Goal: Task Accomplishment & Management: Complete application form

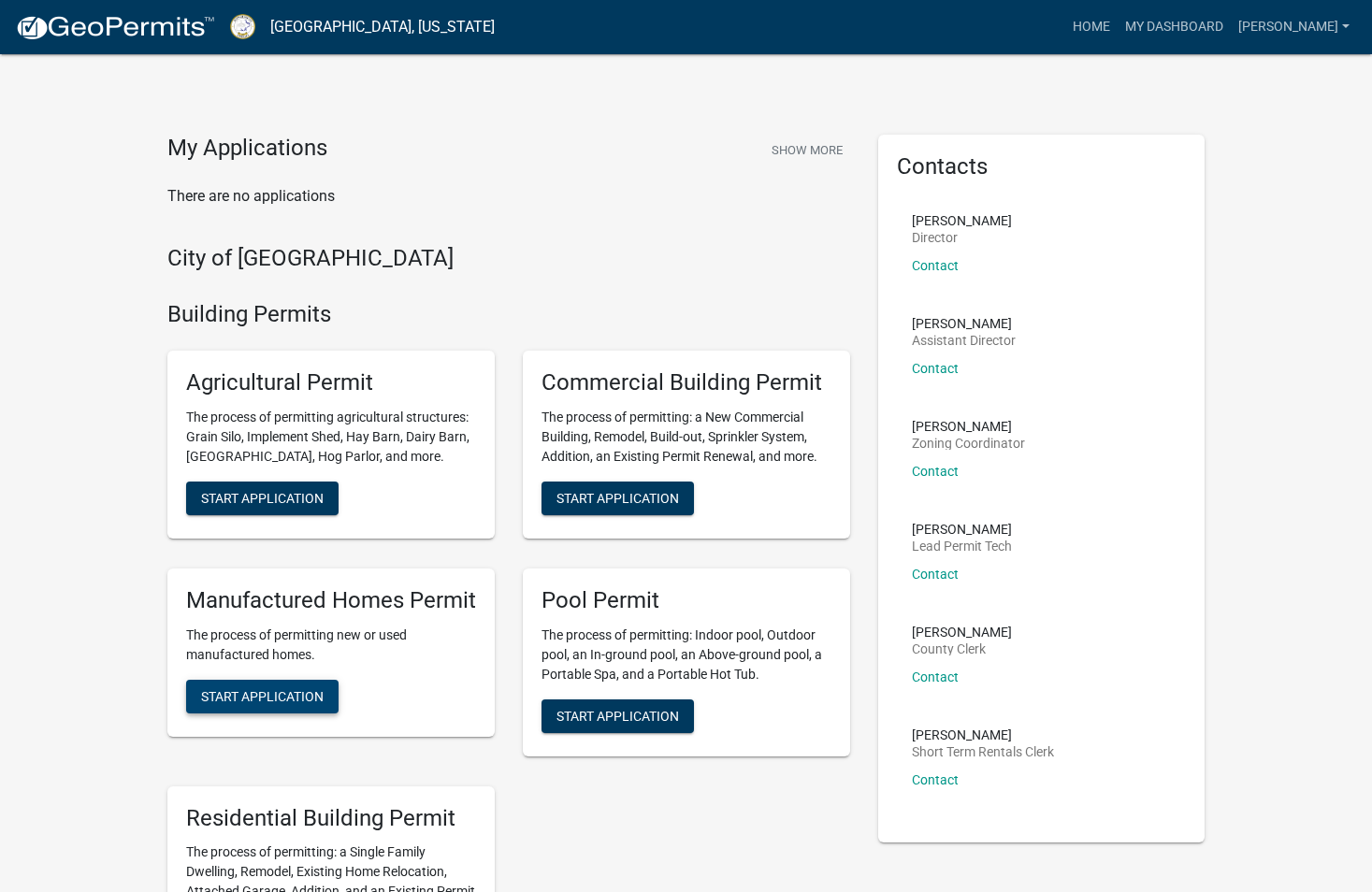
click at [272, 697] on span "Start Application" at bounding box center [262, 695] width 122 height 15
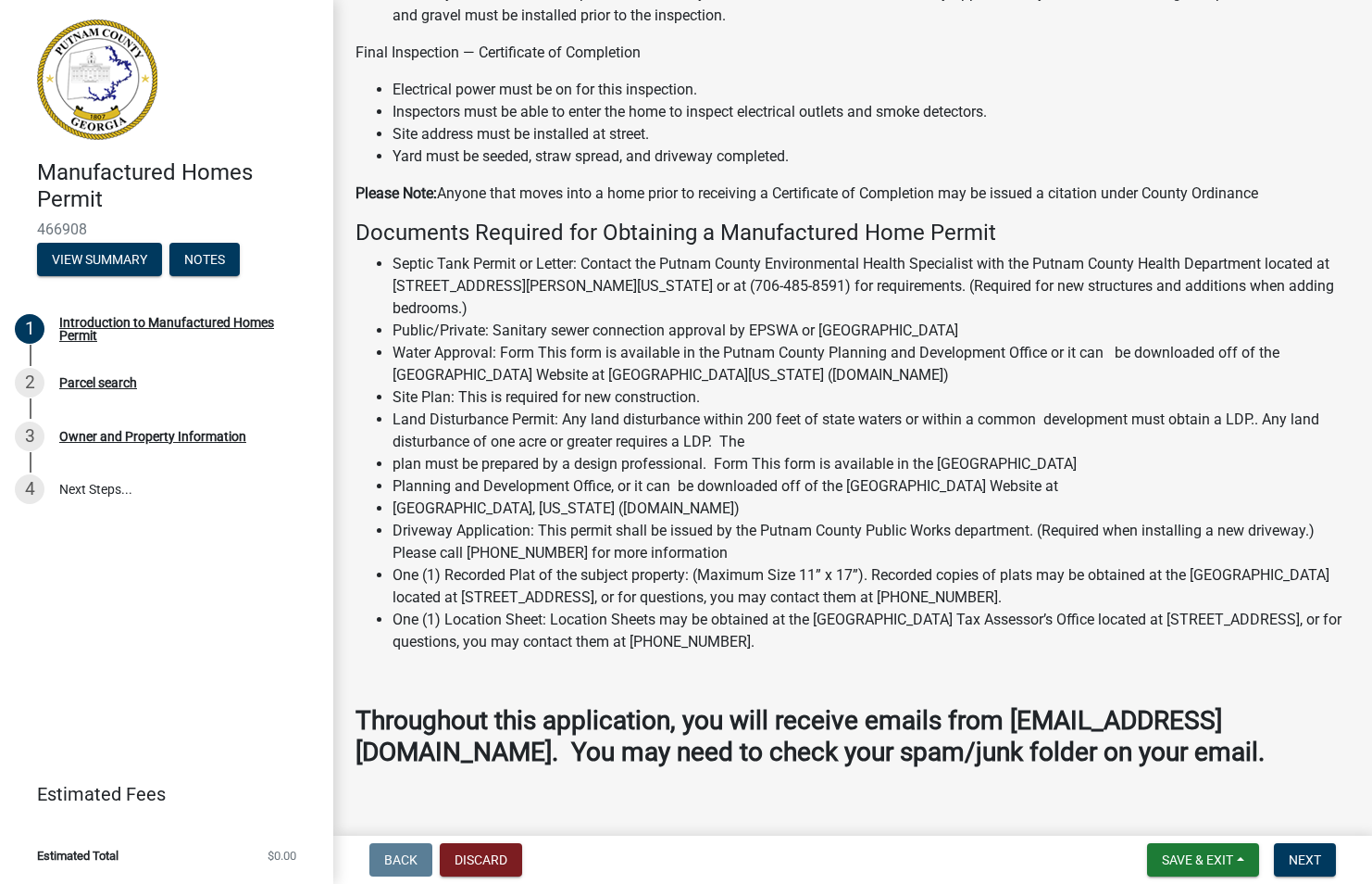
scroll to position [1654, 0]
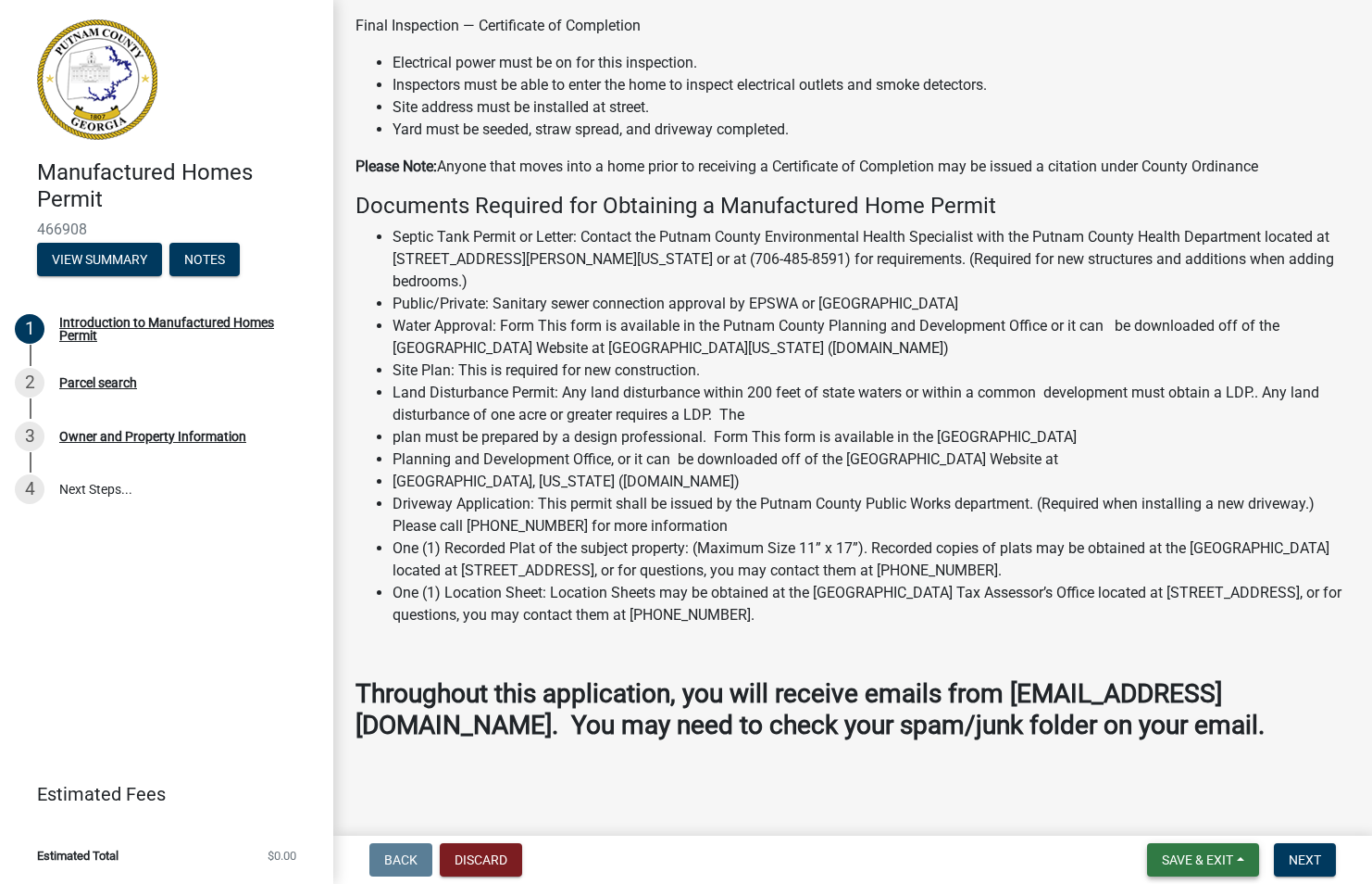
click at [1235, 862] on button "Save & Exit" at bounding box center [1204, 859] width 112 height 33
click at [863, 779] on main "Introduction to Manufactured Homes Permit share Share MANUFACTURED HOME APPLICA…" at bounding box center [853, 414] width 1039 height 828
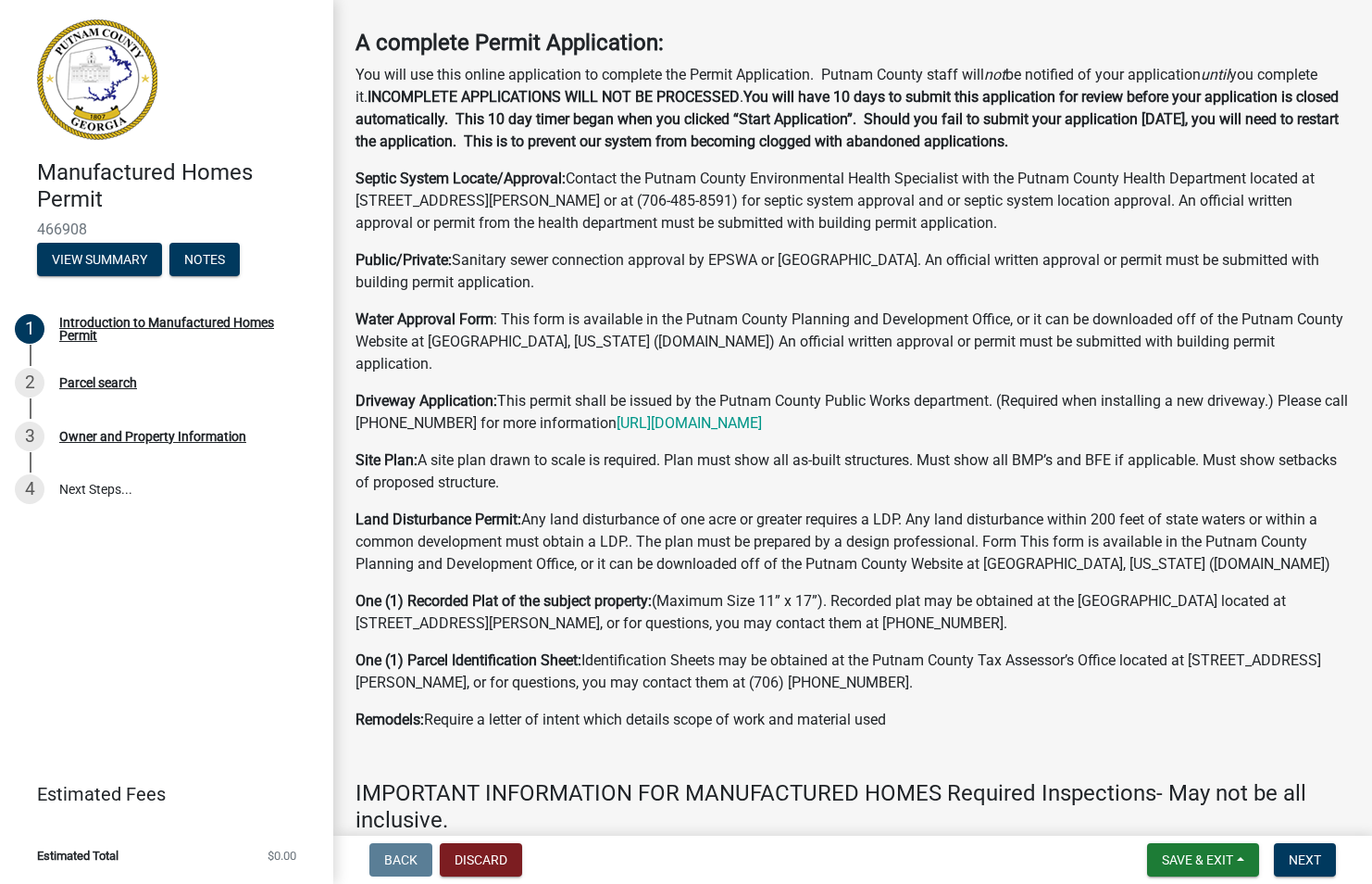
scroll to position [0, 0]
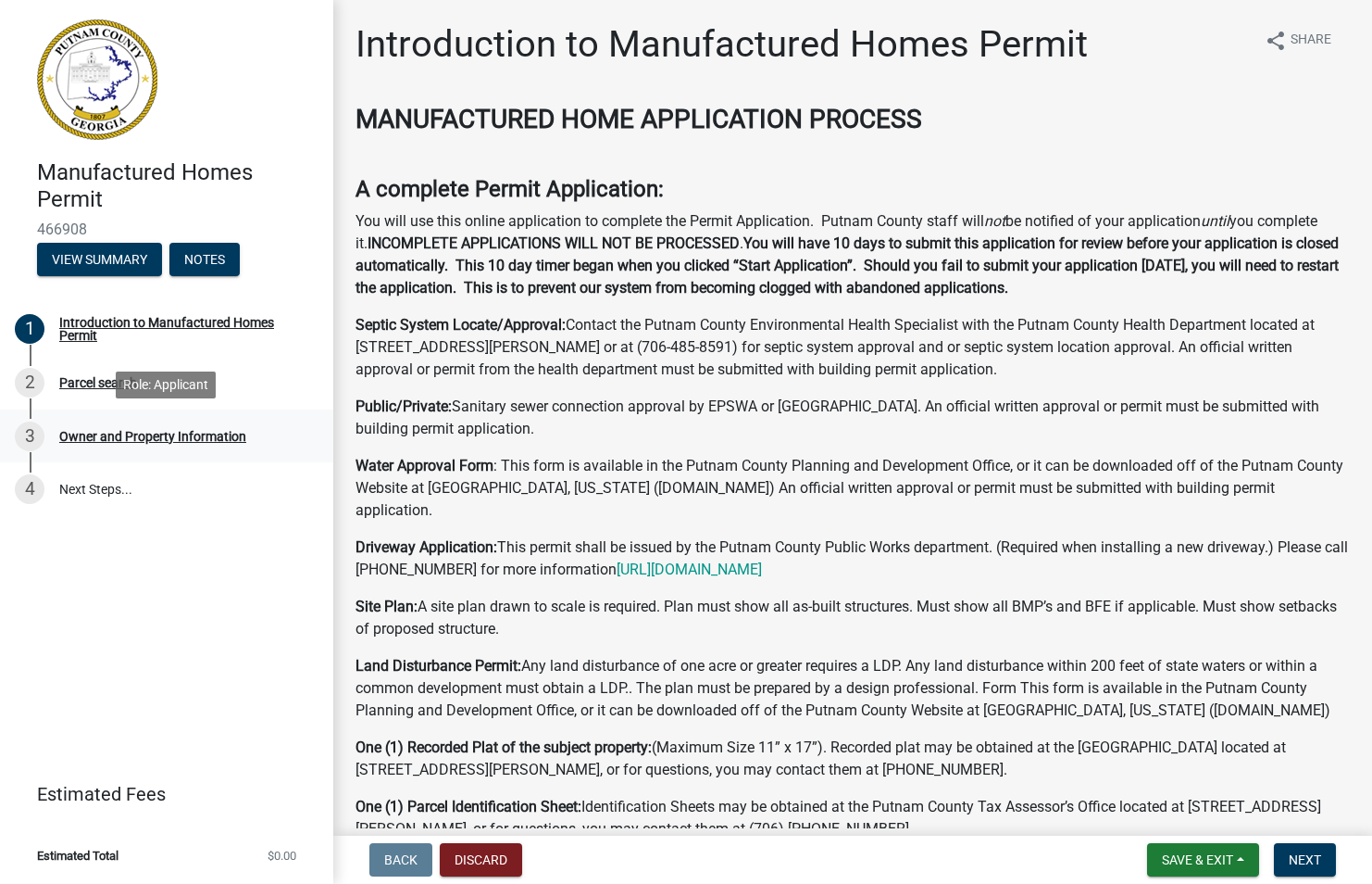
click at [114, 443] on div "Owner and Property Information" at bounding box center [153, 436] width 187 height 13
click at [83, 387] on div "Parcel search" at bounding box center [98, 382] width 78 height 13
click at [1298, 855] on span "Next" at bounding box center [1305, 859] width 32 height 15
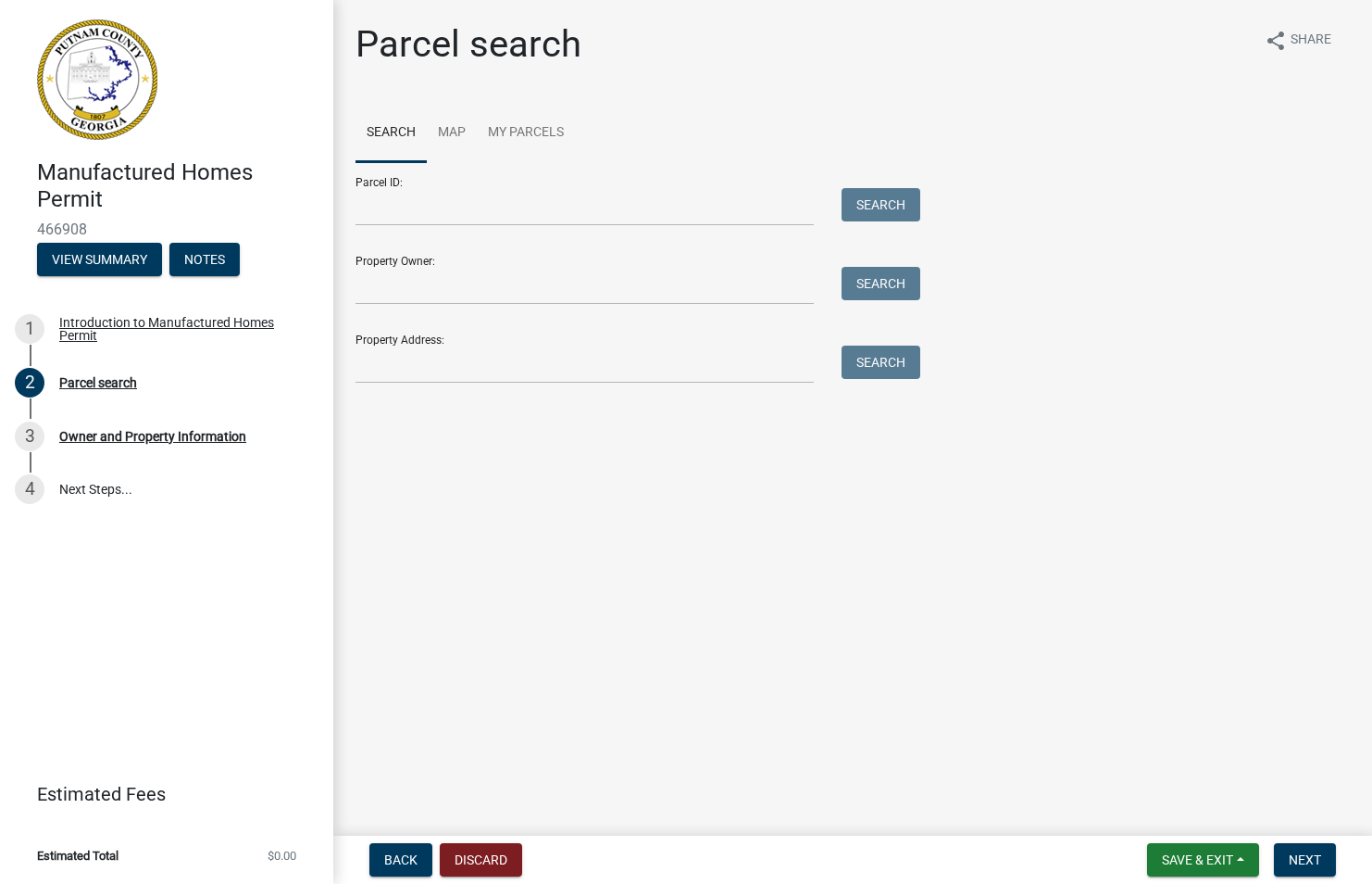
click at [413, 261] on div "Property Owner: Search" at bounding box center [633, 273] width 555 height 64
click at [414, 256] on div "Property Owner: Search" at bounding box center [633, 273] width 555 height 64
click at [414, 273] on input "Property Owner:" at bounding box center [585, 286] width 458 height 38
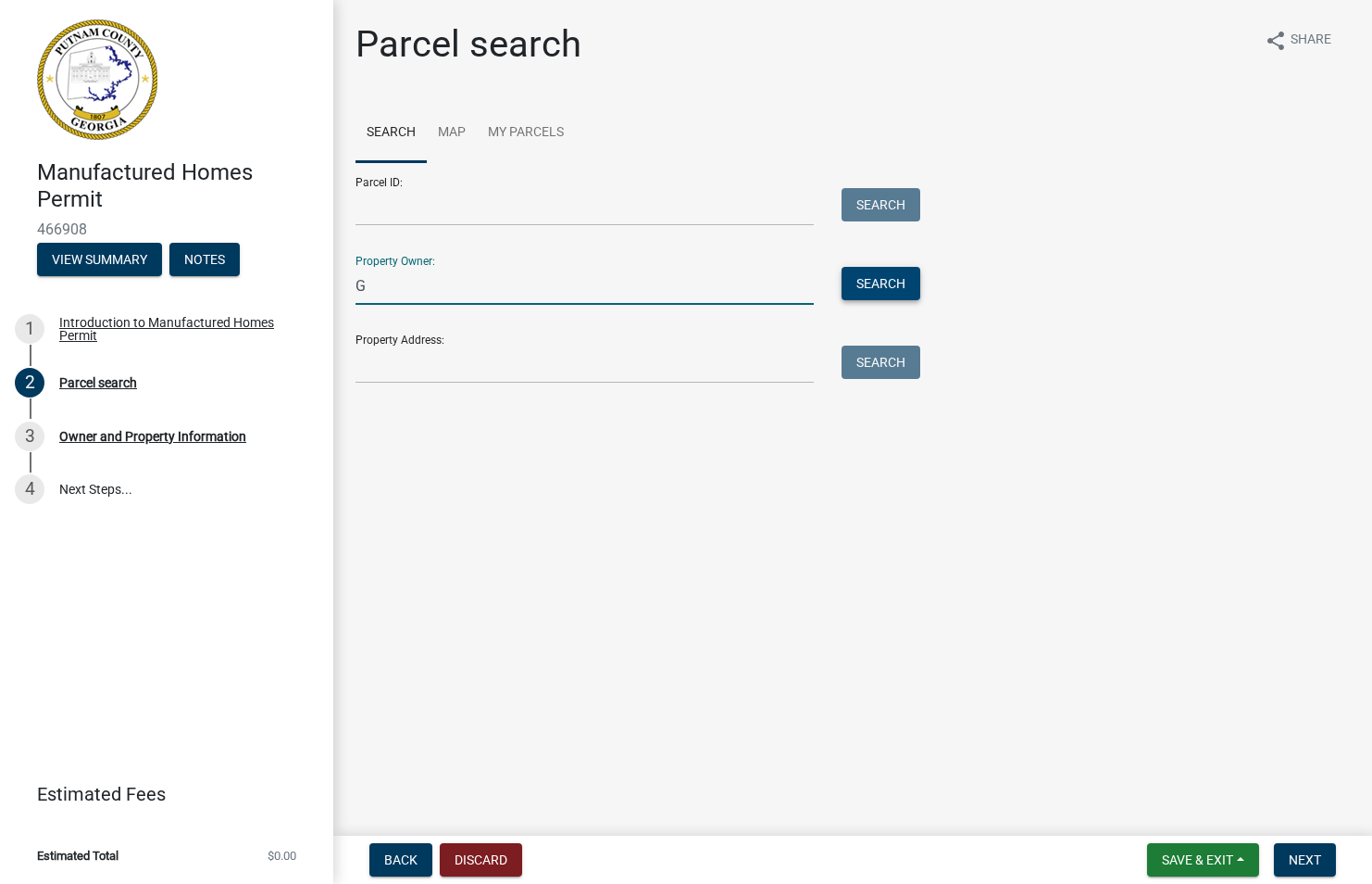
type input "G"
click at [896, 282] on button "Search" at bounding box center [881, 283] width 79 height 33
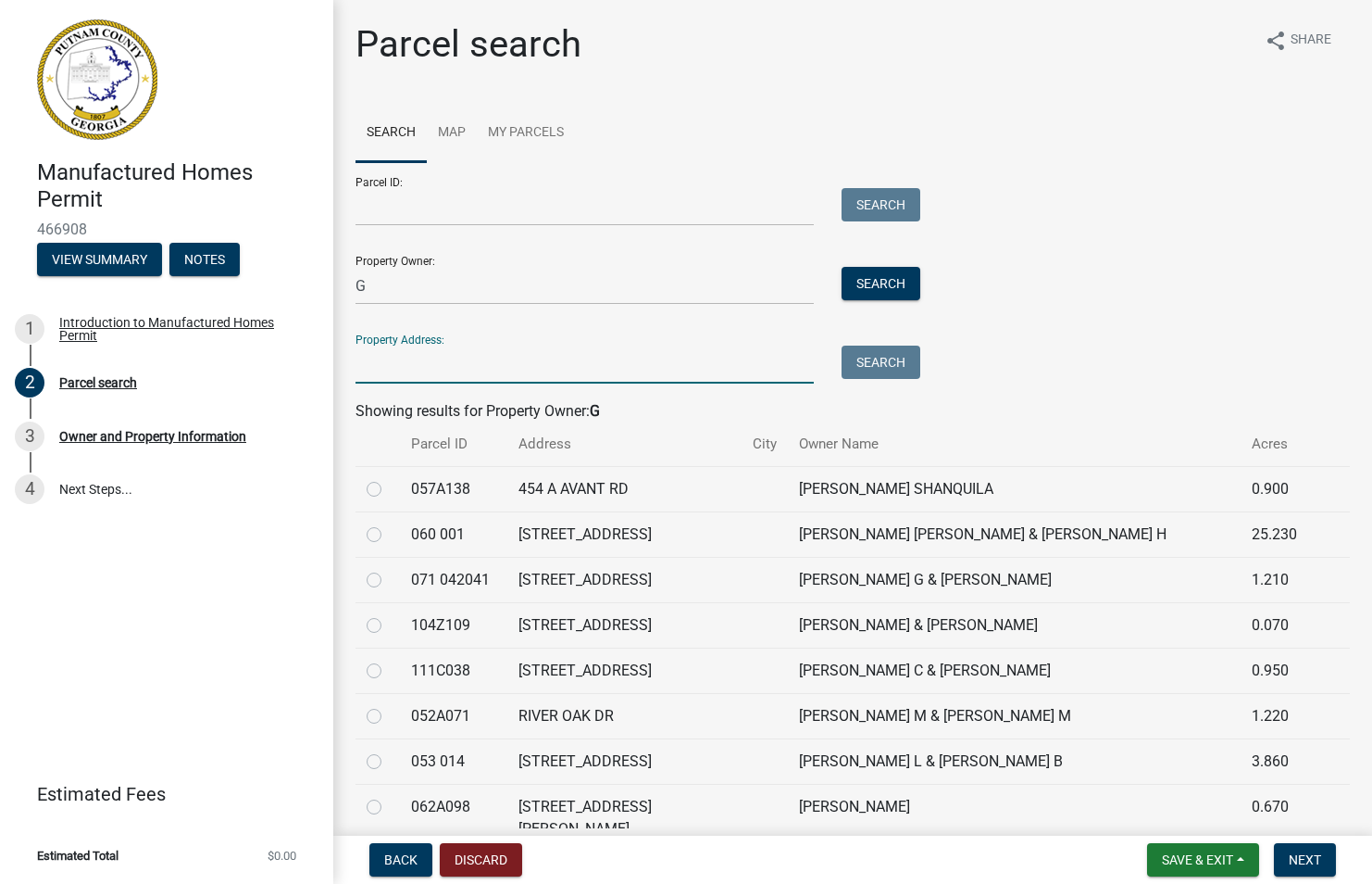
click at [396, 366] on input "Property Address:" at bounding box center [585, 364] width 458 height 38
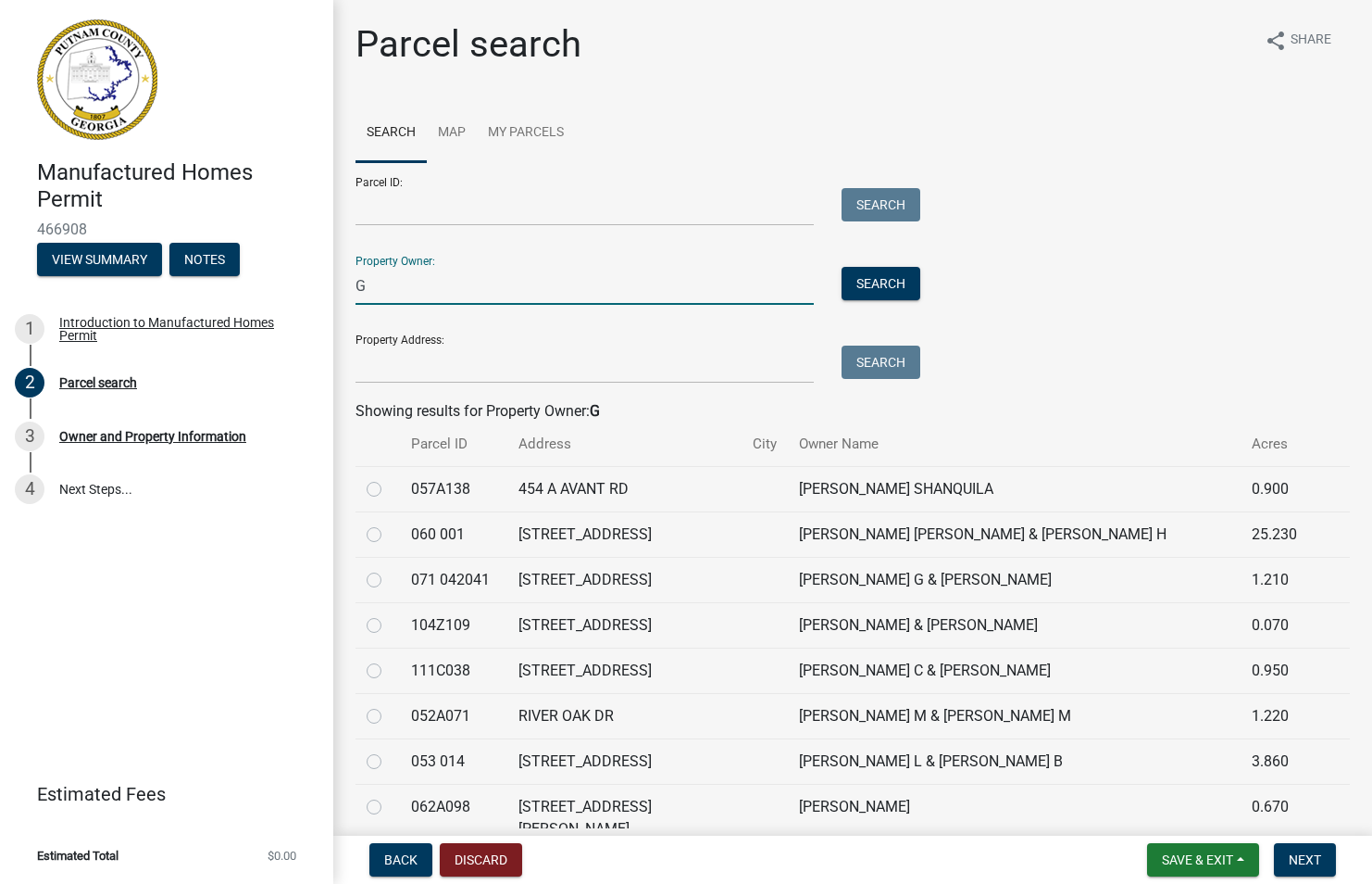
drag, startPoint x: 363, startPoint y: 278, endPoint x: 323, endPoint y: 283, distance: 40.3
click at [324, 283] on div "Manufactured Homes Permit 466908 View Summary Notes 1 Introduction to Manufactu…" at bounding box center [686, 442] width 1372 height 884
click at [402, 338] on div "Property Address: Search" at bounding box center [633, 352] width 555 height 64
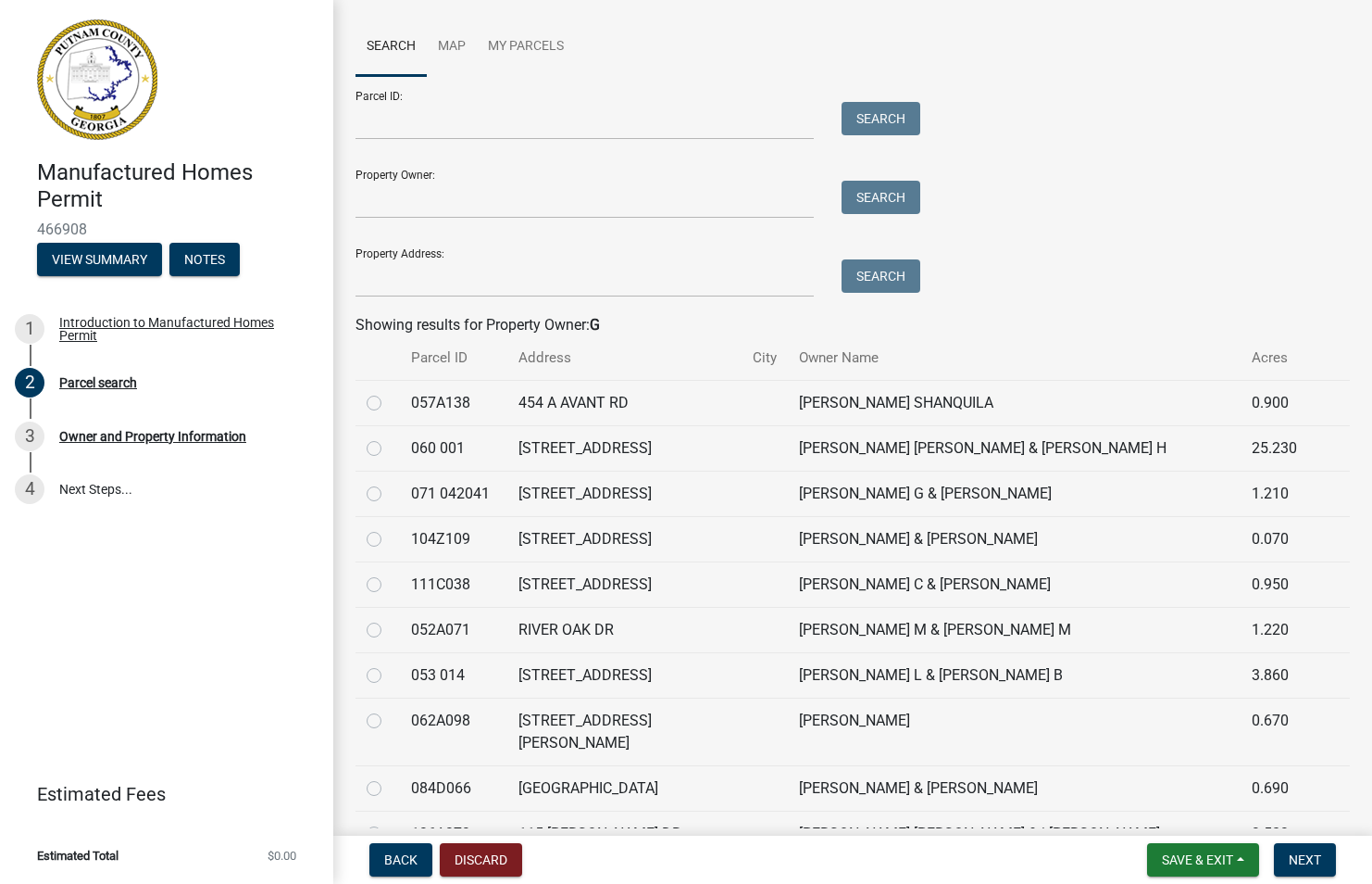
scroll to position [76, 0]
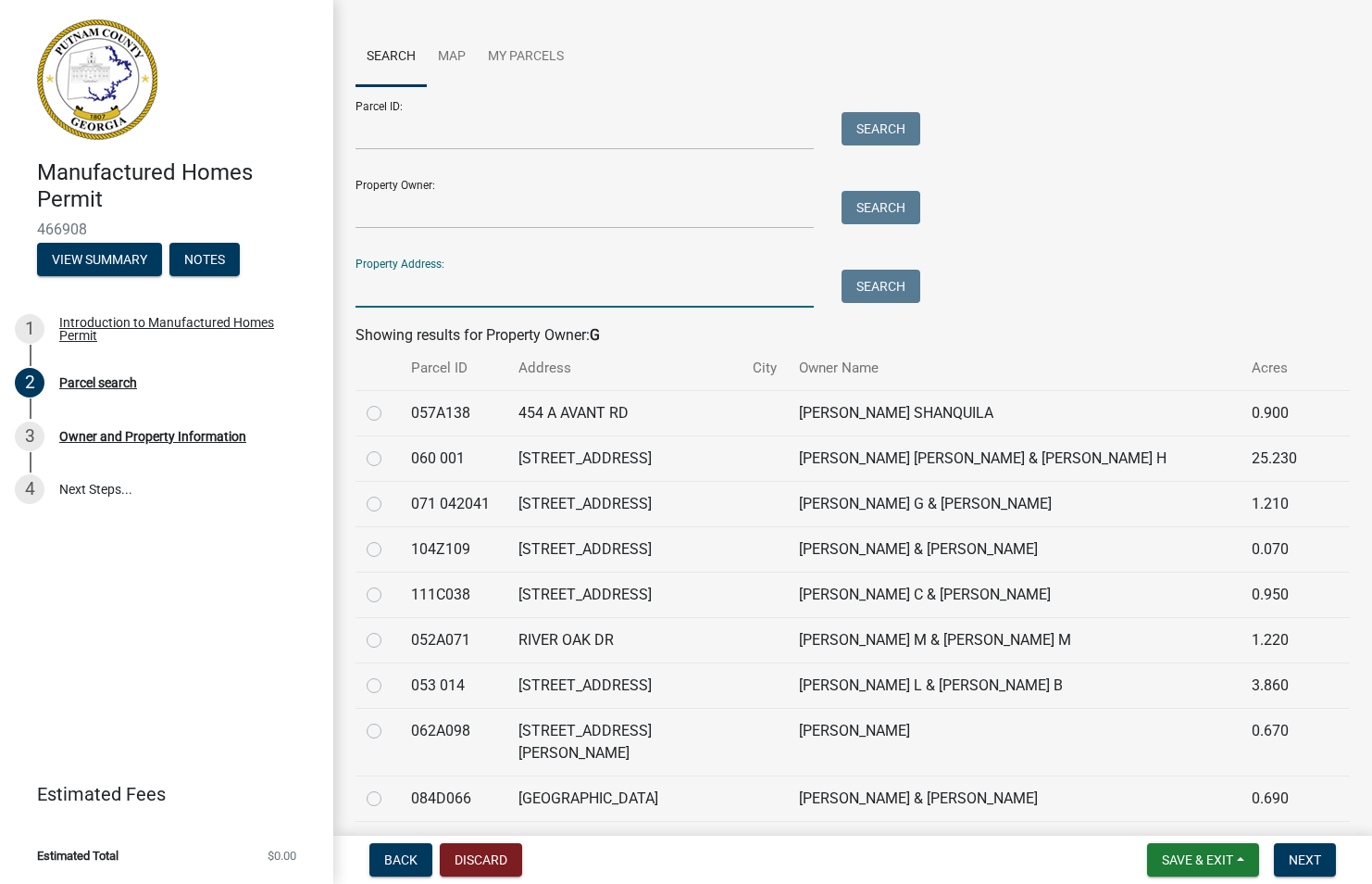
click at [424, 284] on input "Property Address:" at bounding box center [585, 289] width 458 height 38
type input "156 A Bear Creek"
click at [880, 279] on button "Search" at bounding box center [881, 286] width 79 height 33
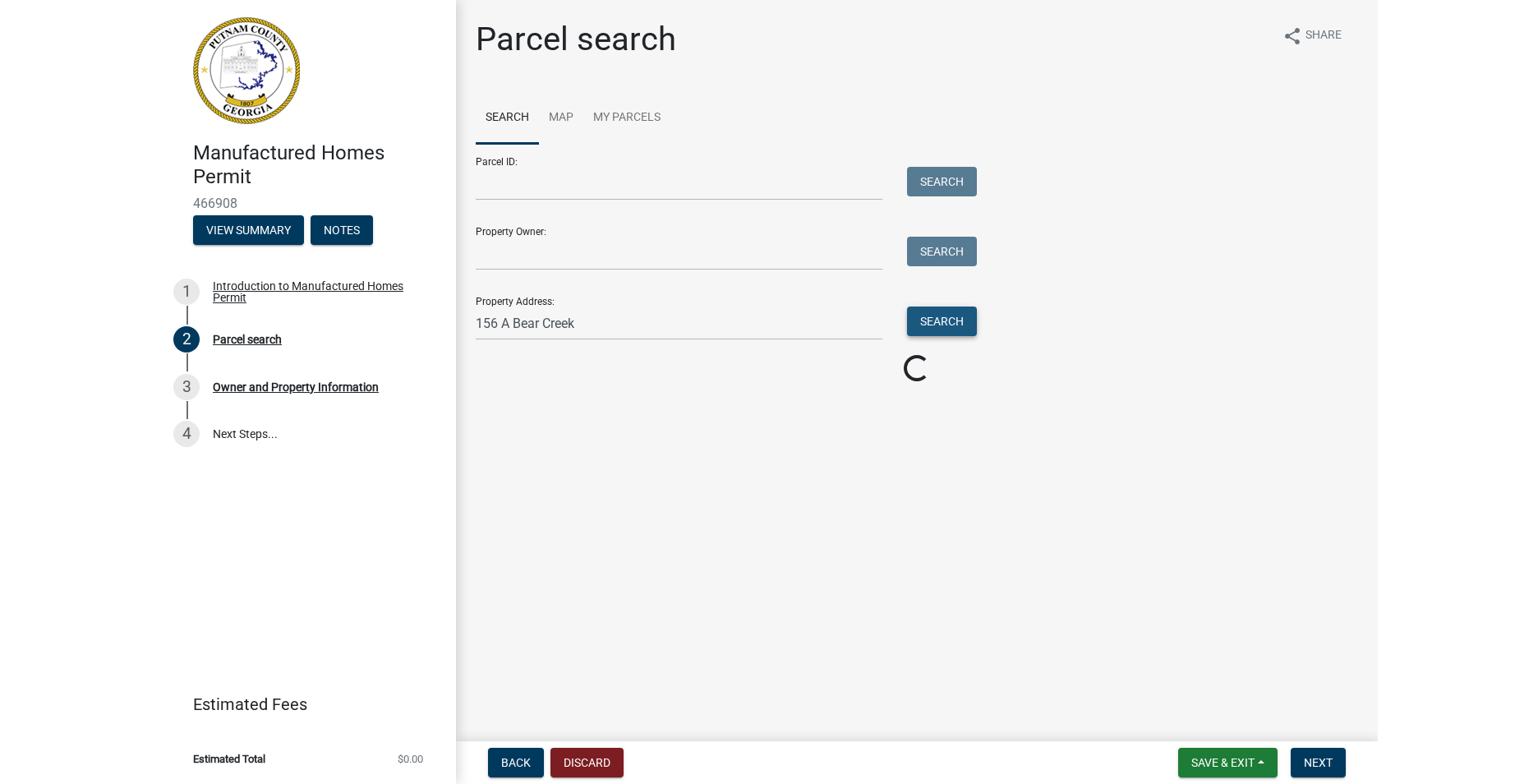
scroll to position [0, 0]
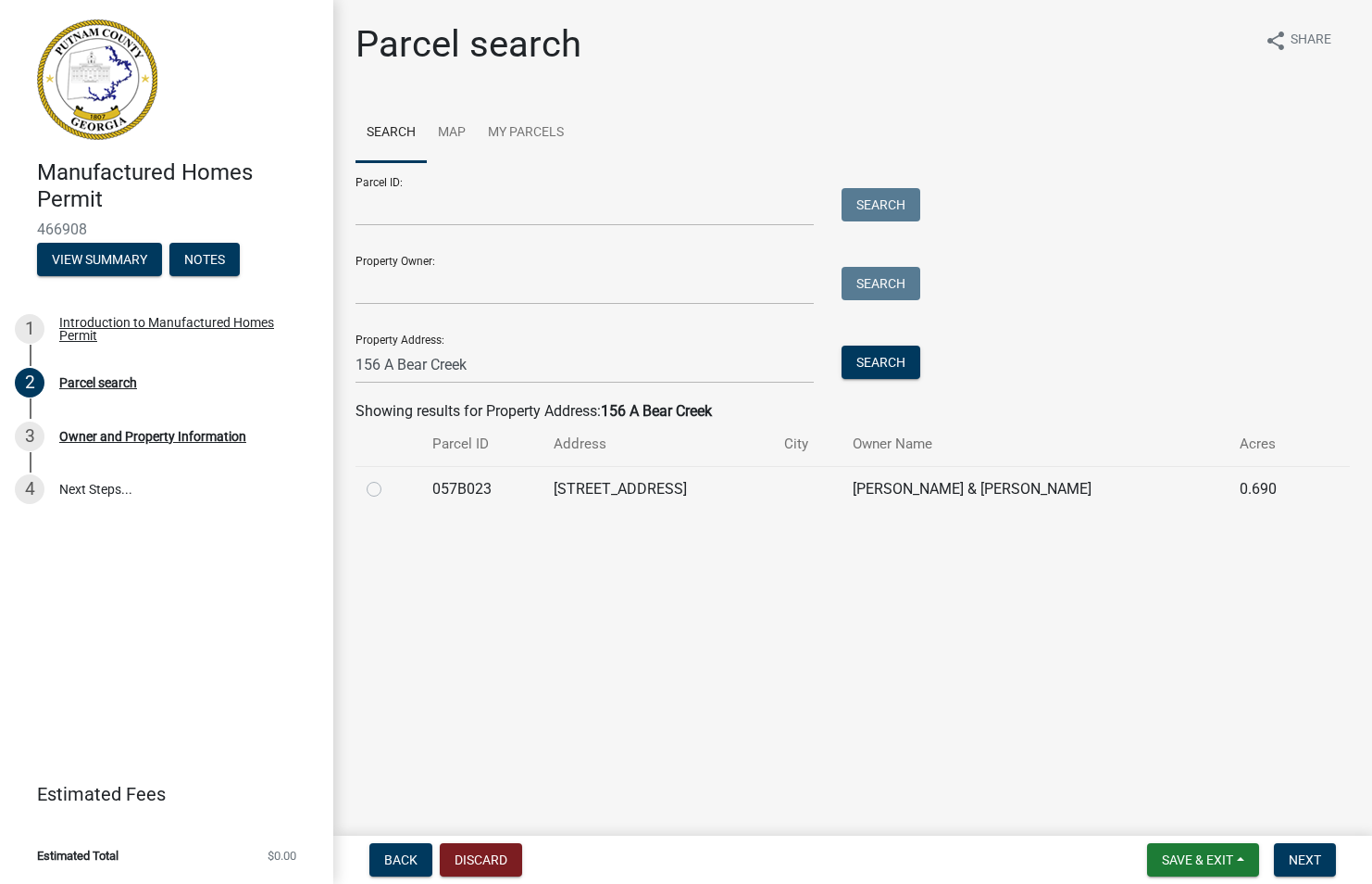
click at [389, 478] on label at bounding box center [389, 478] width 0 height 0
click at [389, 486] on input "radio" at bounding box center [395, 484] width 12 height 12
radio input "true"
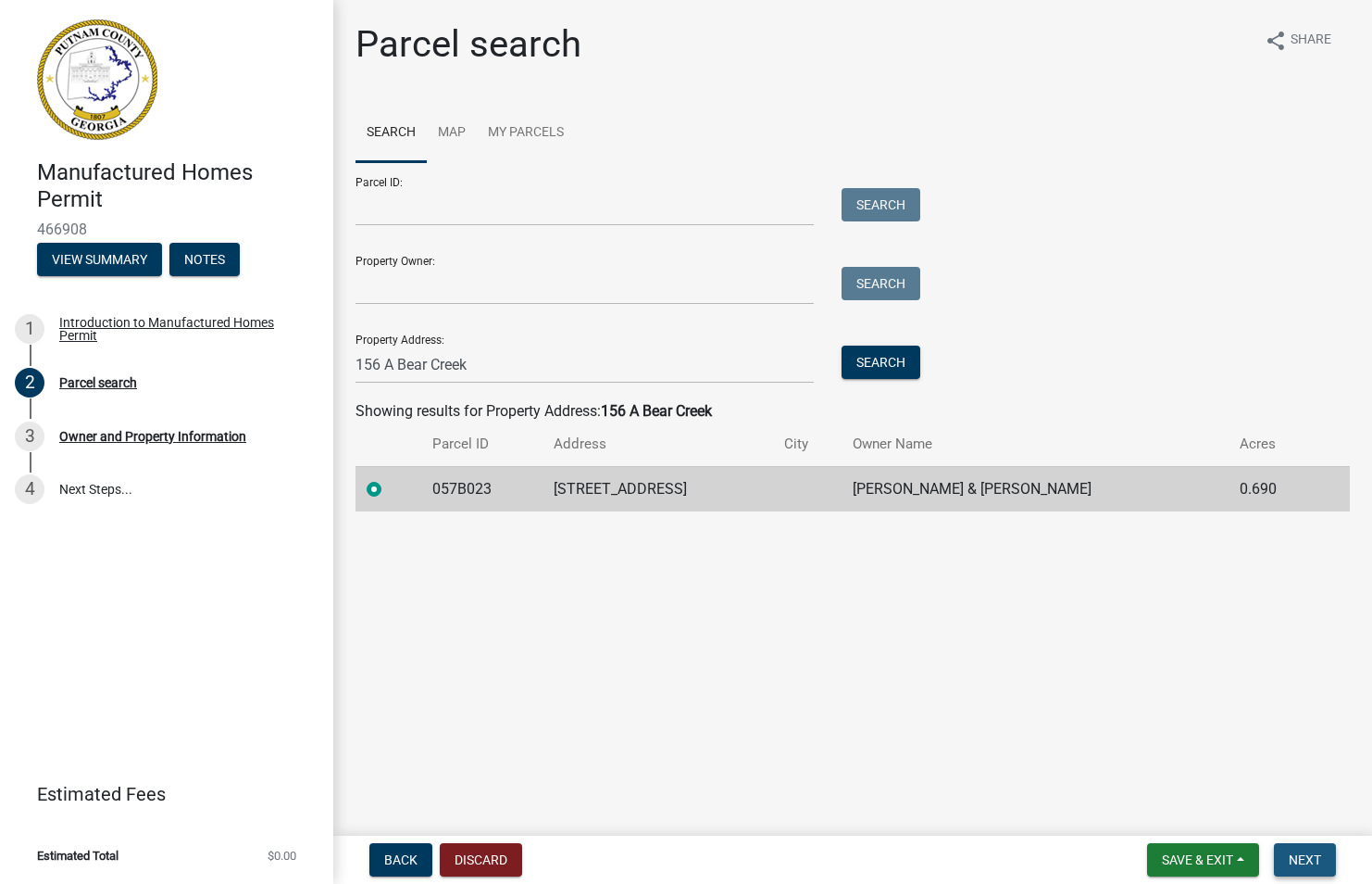
click at [1318, 858] on span "Next" at bounding box center [1305, 859] width 32 height 15
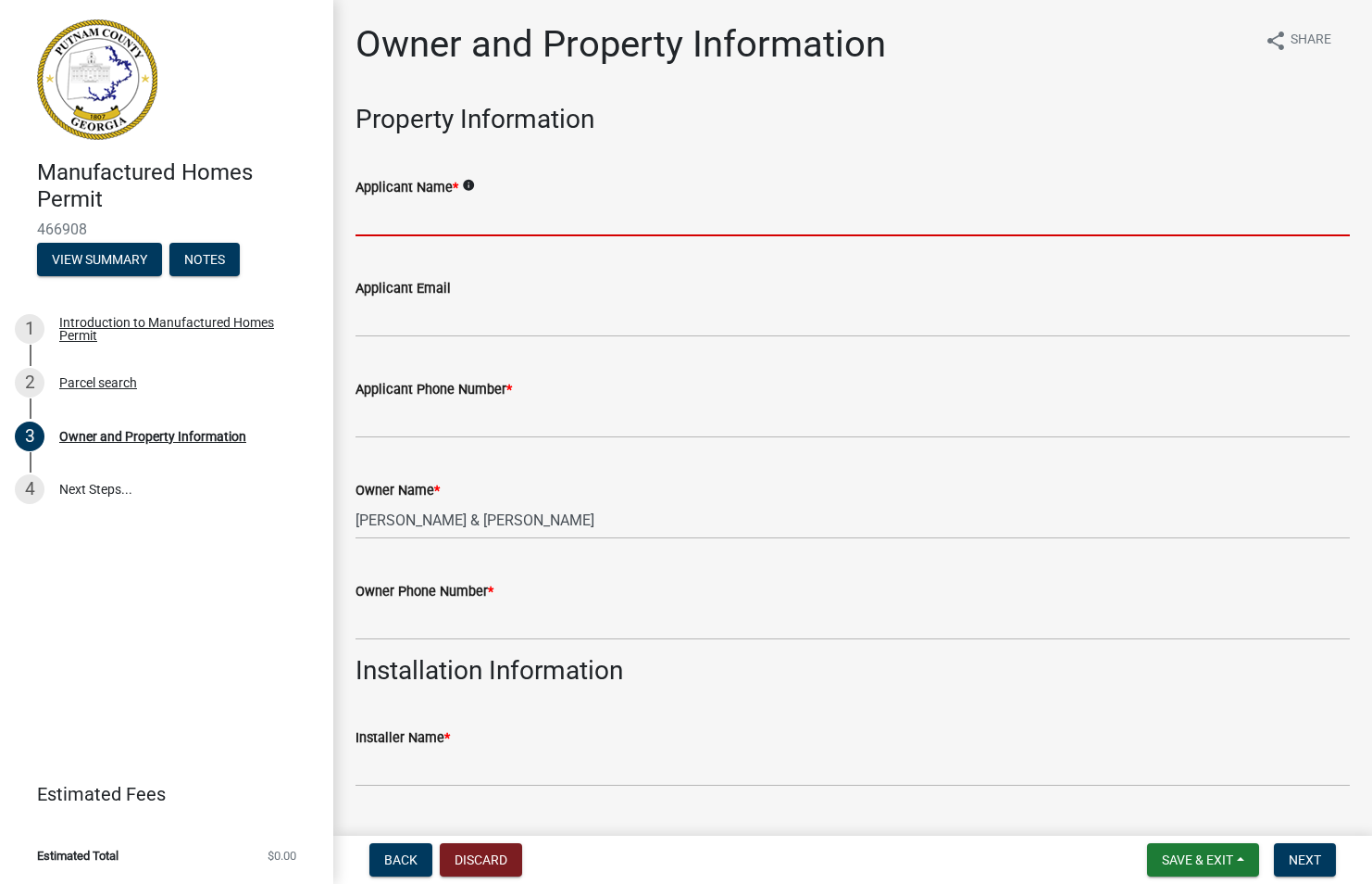
click at [387, 210] on input "Applicant Name *" at bounding box center [853, 217] width 994 height 38
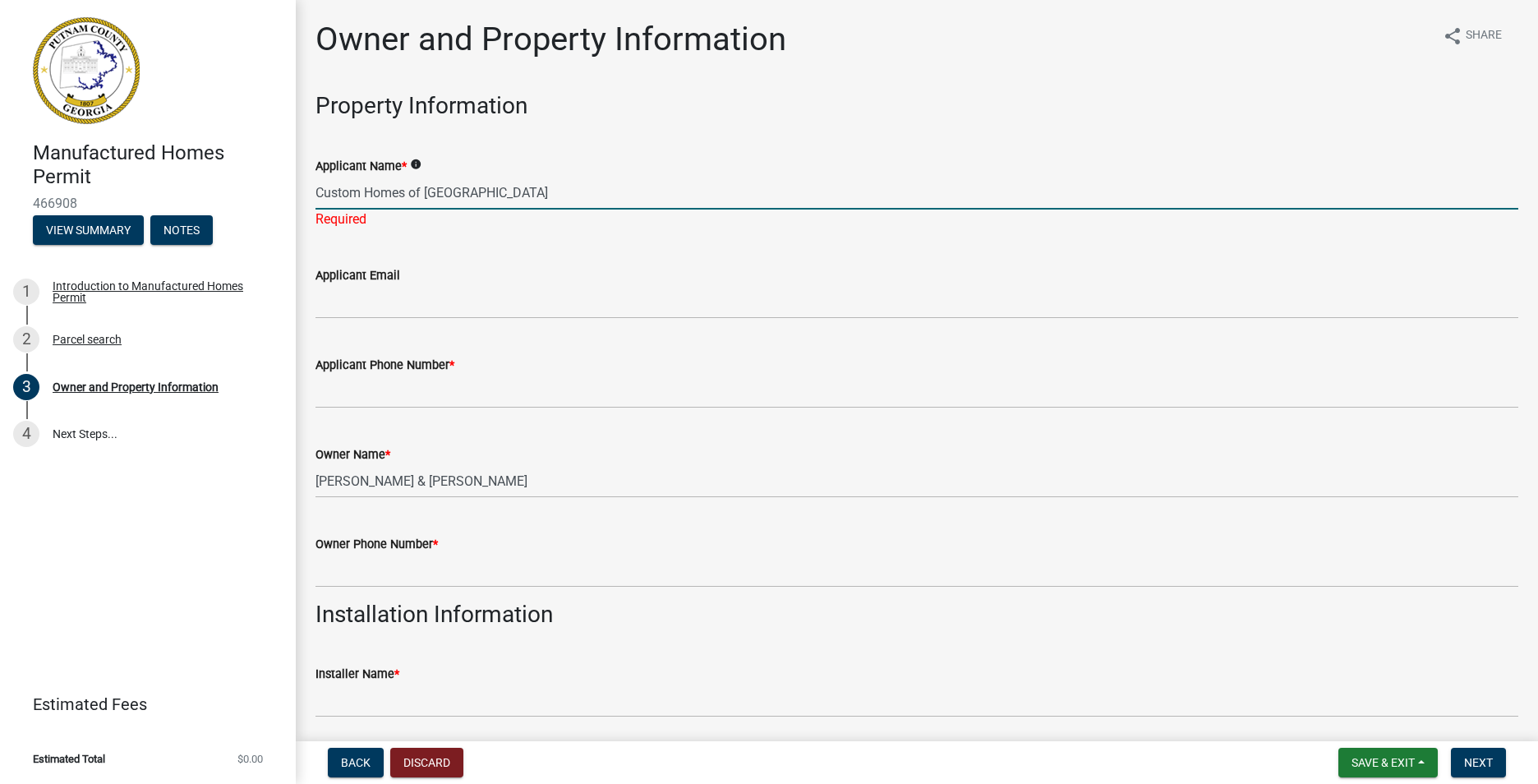
type input "Custom Homes of [GEOGRAPHIC_DATA]"
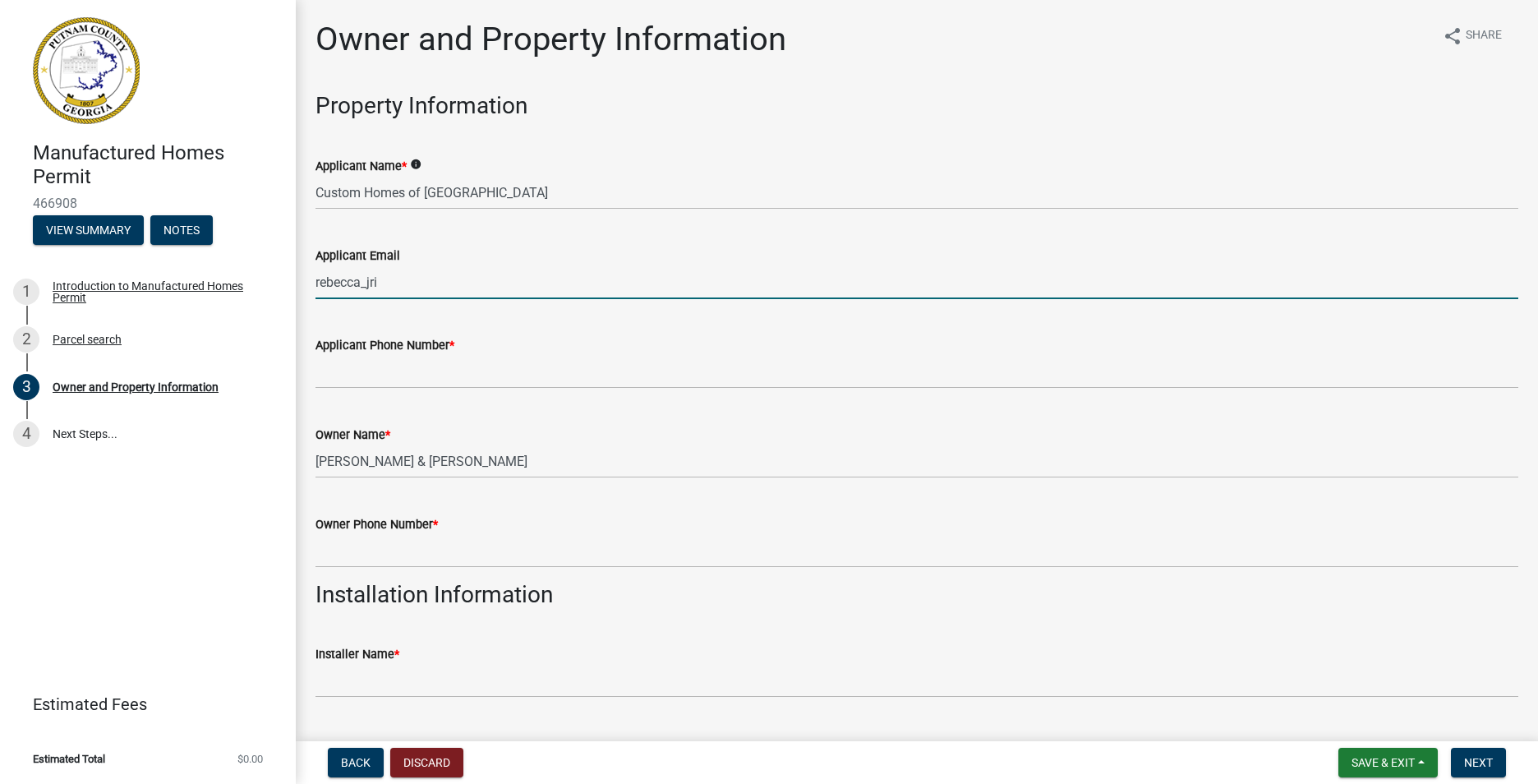
type input "[PERSON_NAME][EMAIL_ADDRESS][DOMAIN_NAME]"
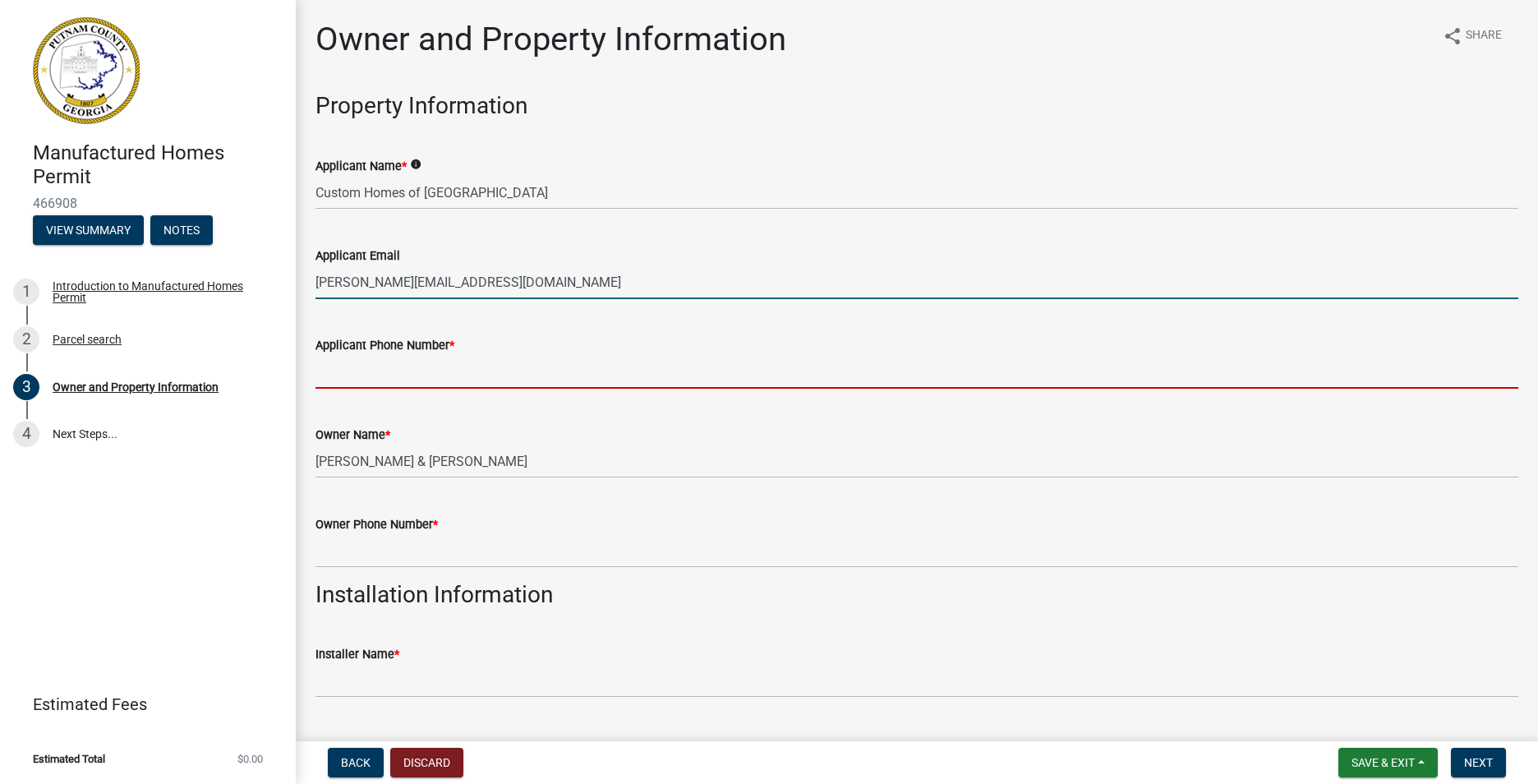
type input "4782952296"
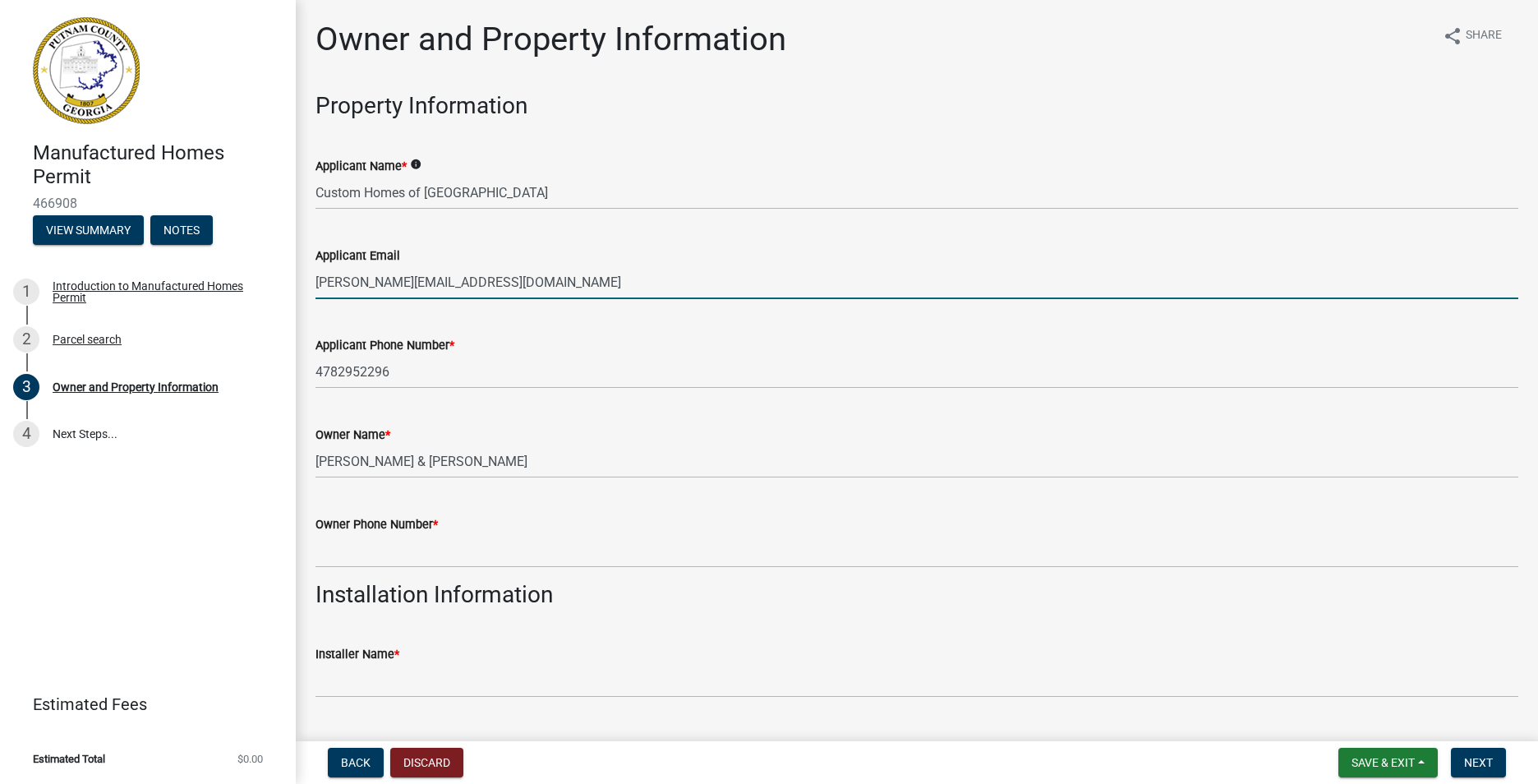
type input "[STREET_ADDRESS]"
type input "[GEOGRAPHIC_DATA]"
type input "[US_STATE]"
type input "31061"
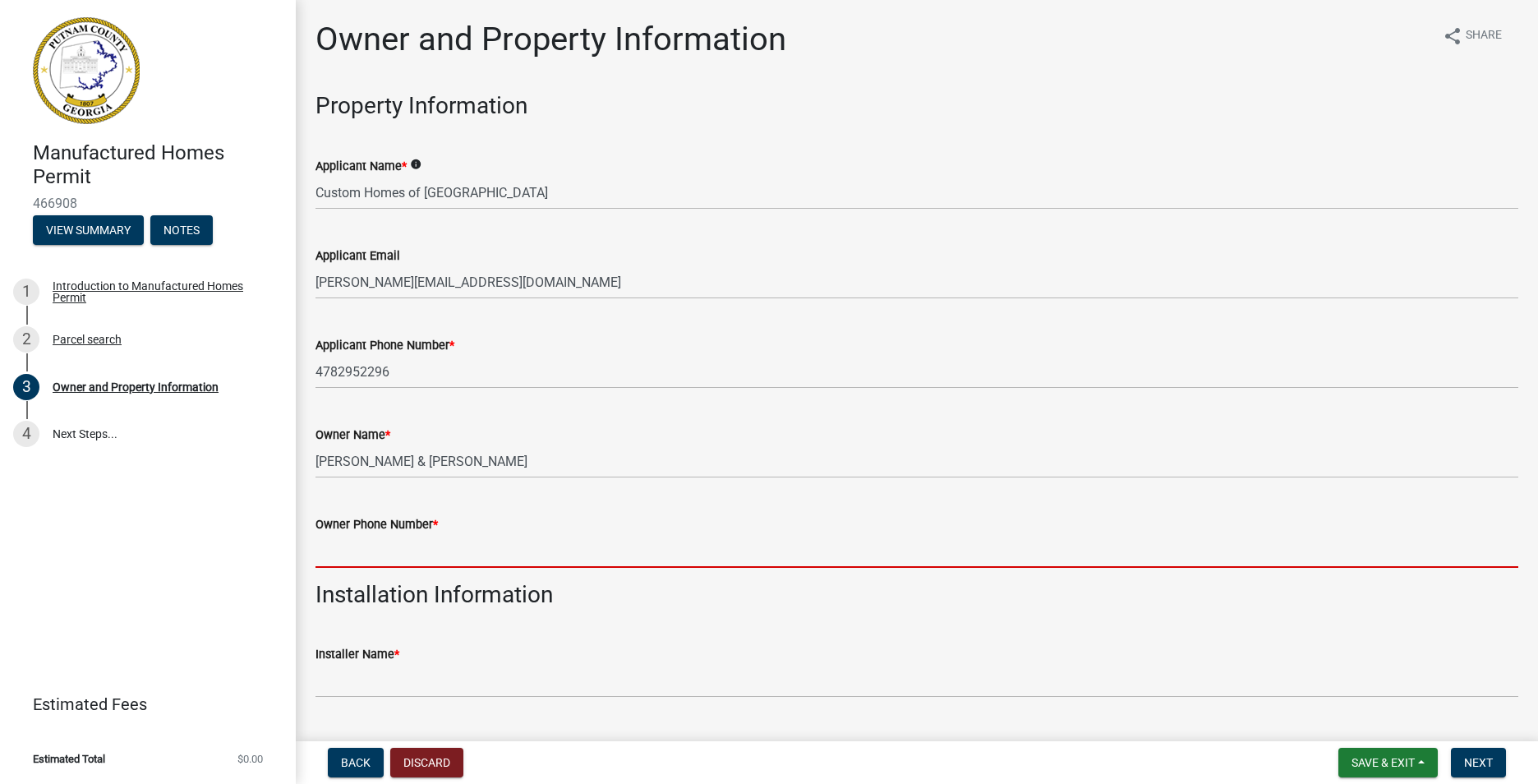
click at [399, 543] on input "Owner Phone Number *" at bounding box center [917, 551] width 1203 height 34
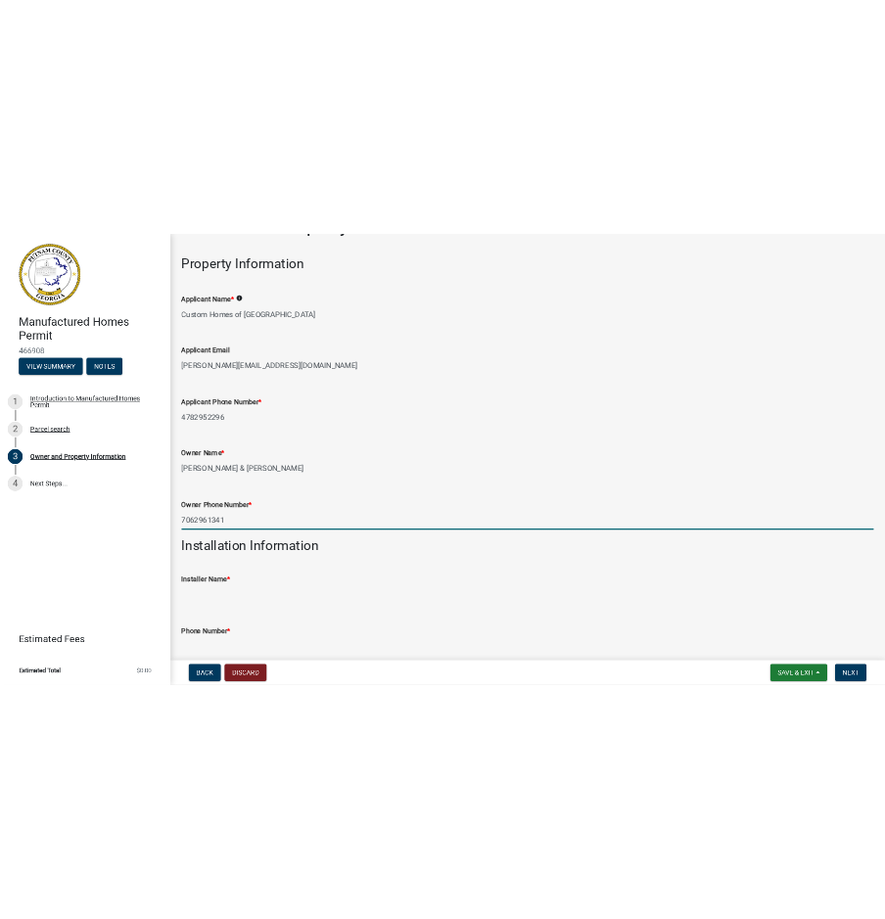
scroll to position [98, 0]
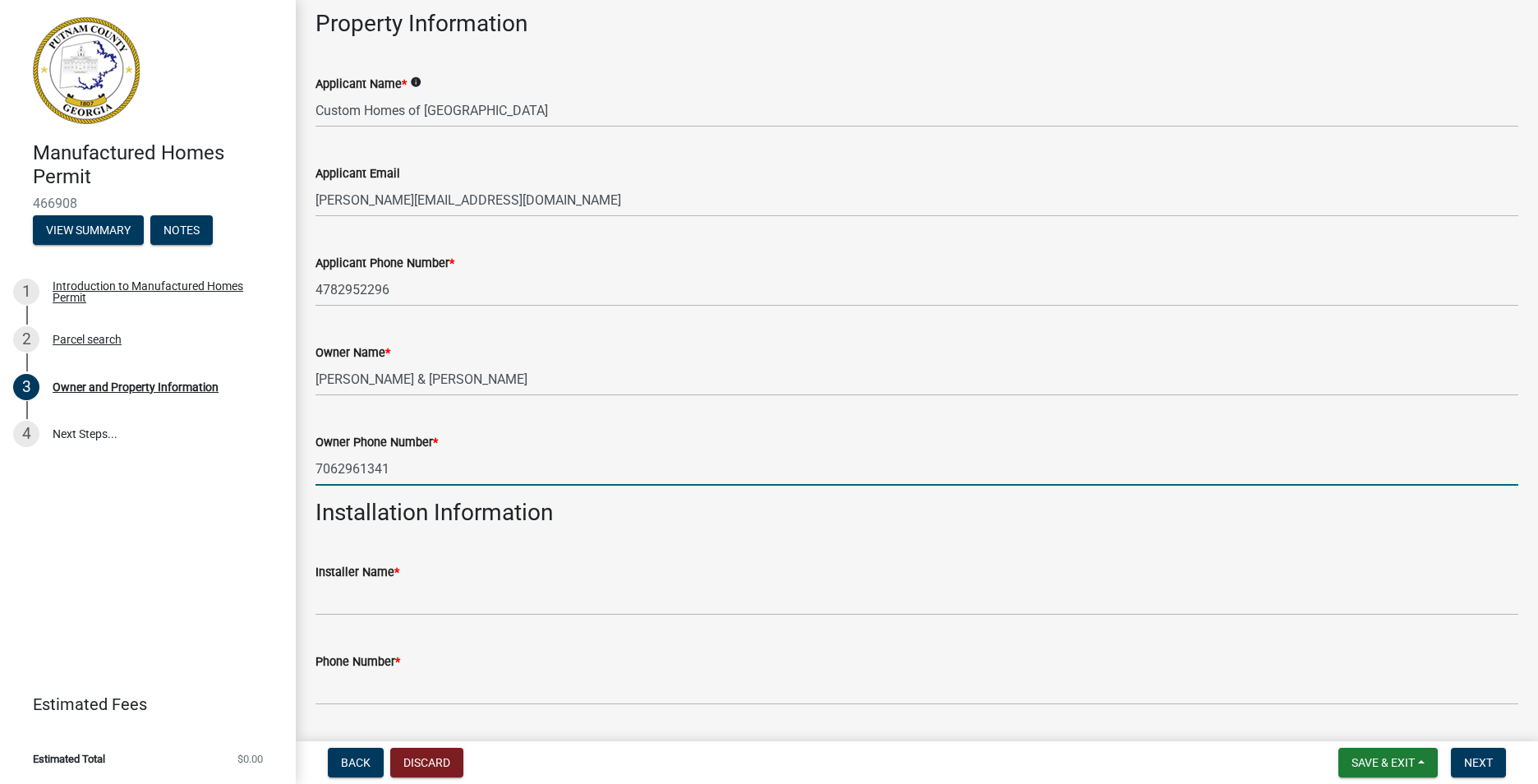
type input "7062961341"
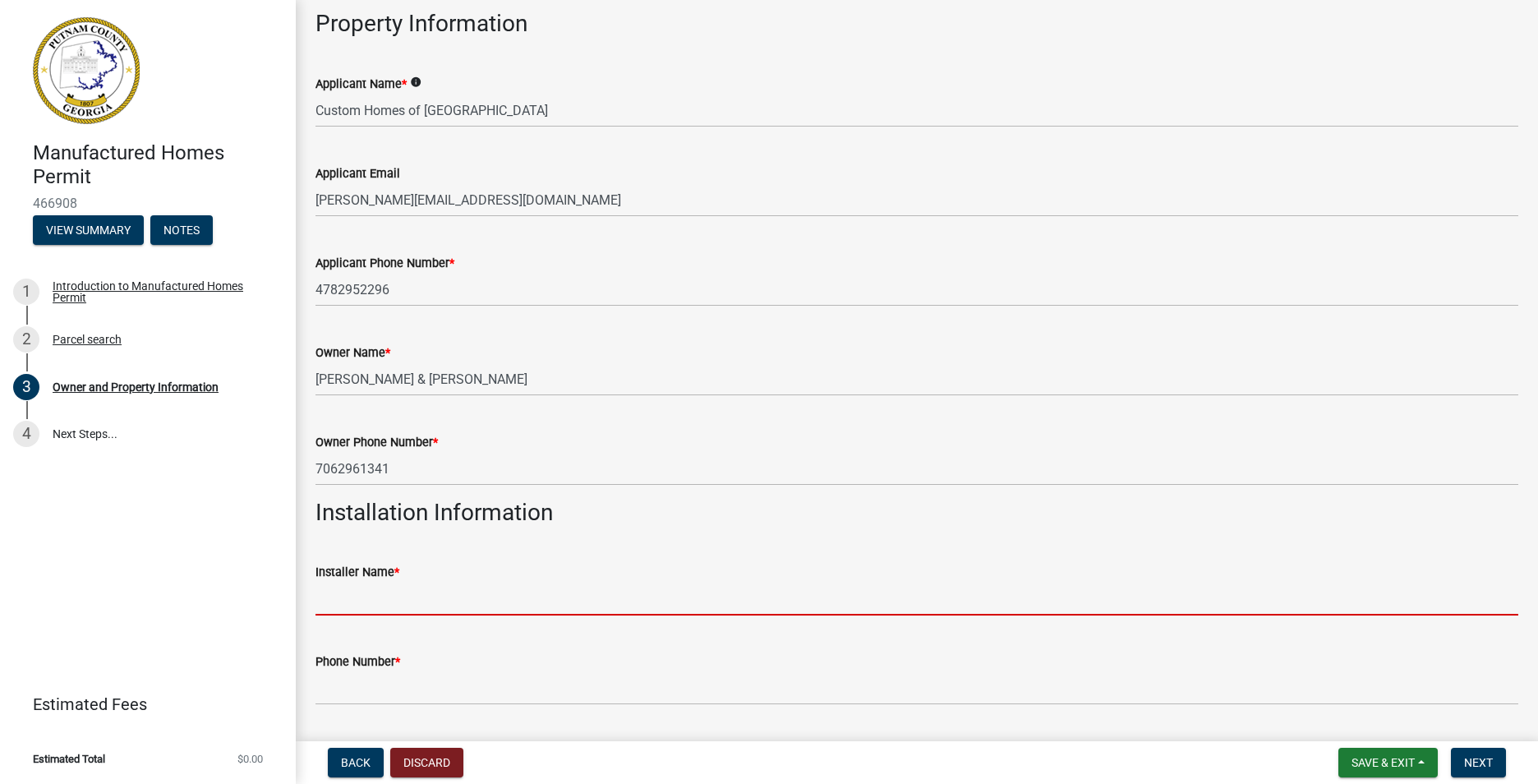
click at [358, 597] on input "Installer Name *" at bounding box center [917, 598] width 1203 height 34
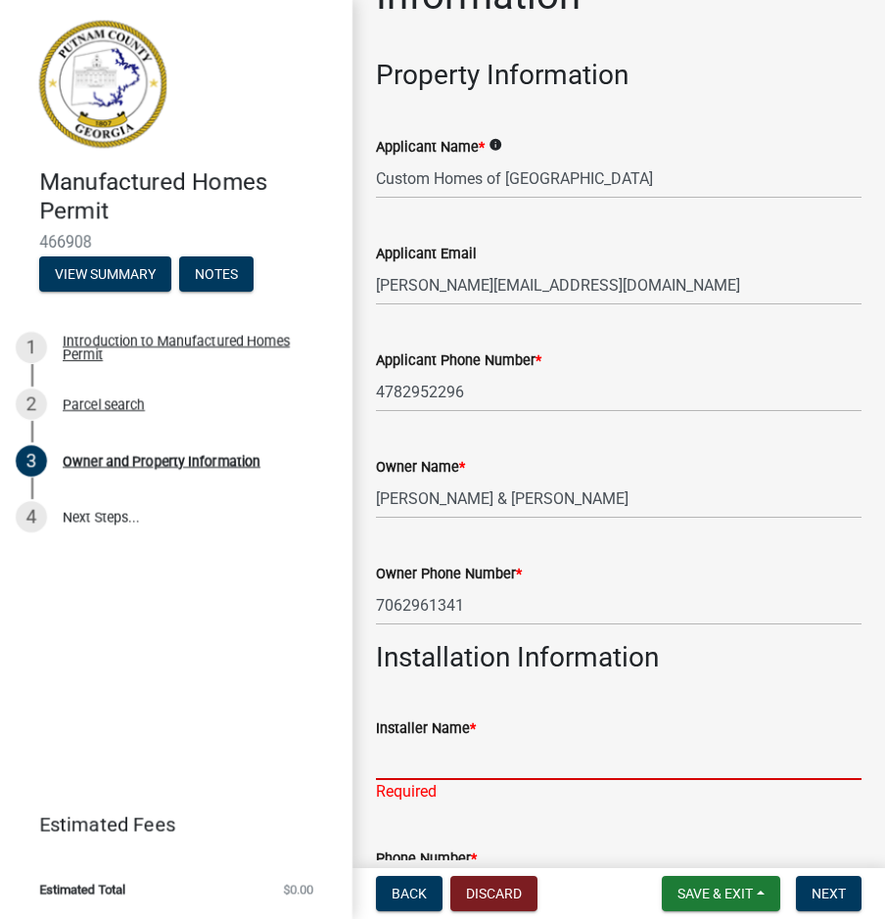
scroll to position [145, 0]
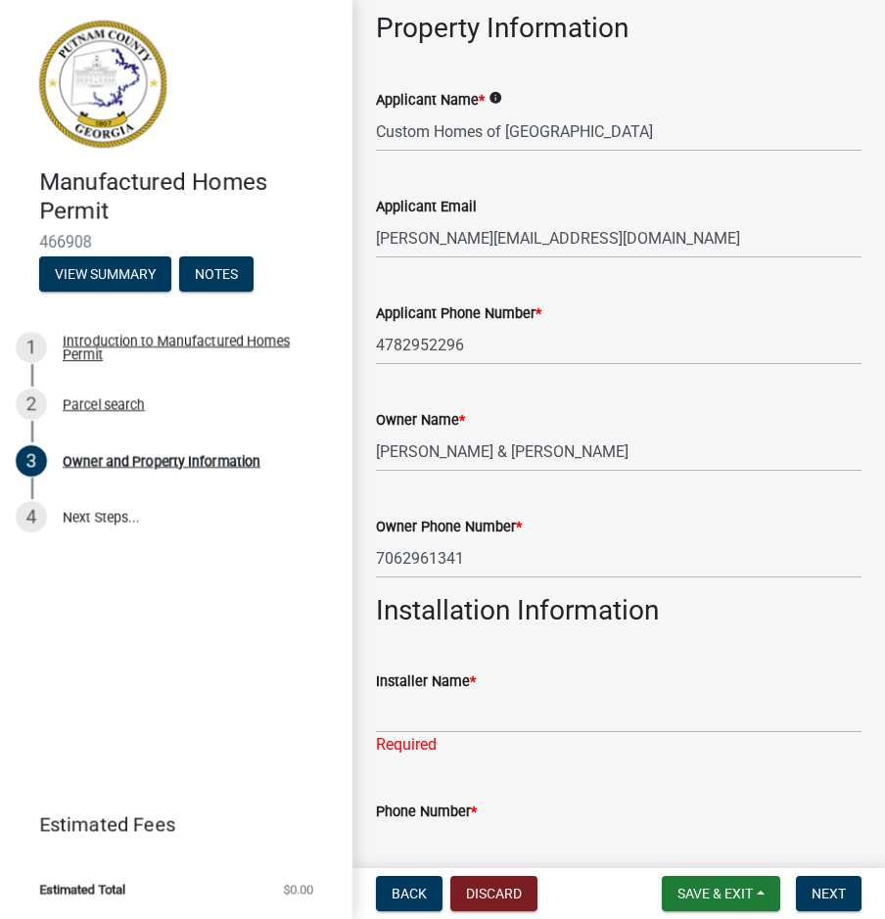
click at [436, 689] on label "Installer Name *" at bounding box center [426, 682] width 100 height 14
click at [436, 693] on input "Installer Name *" at bounding box center [618, 713] width 485 height 40
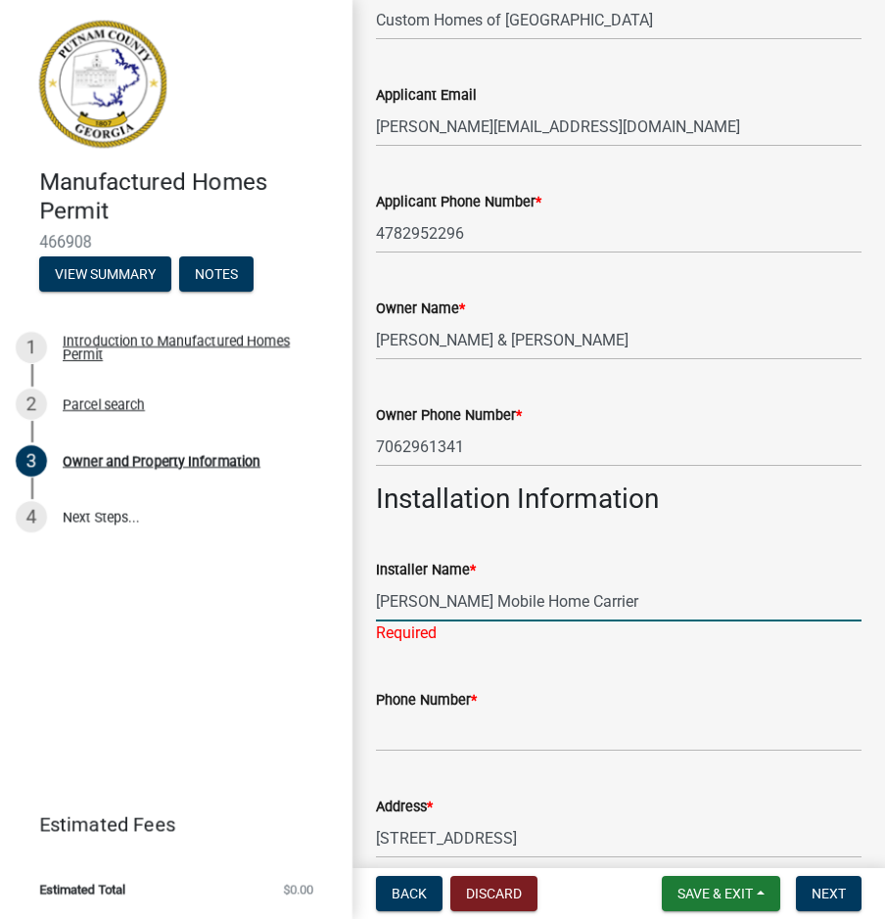
scroll to position [341, 0]
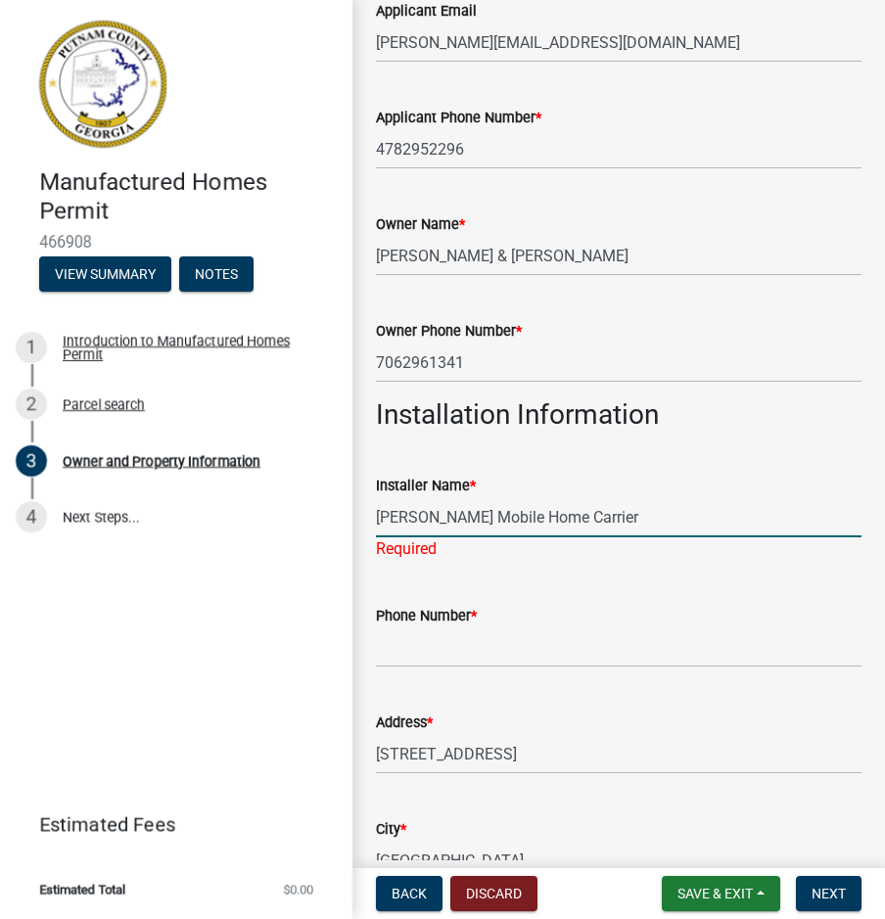
type input "[PERSON_NAME] Mobile Home Carrier"
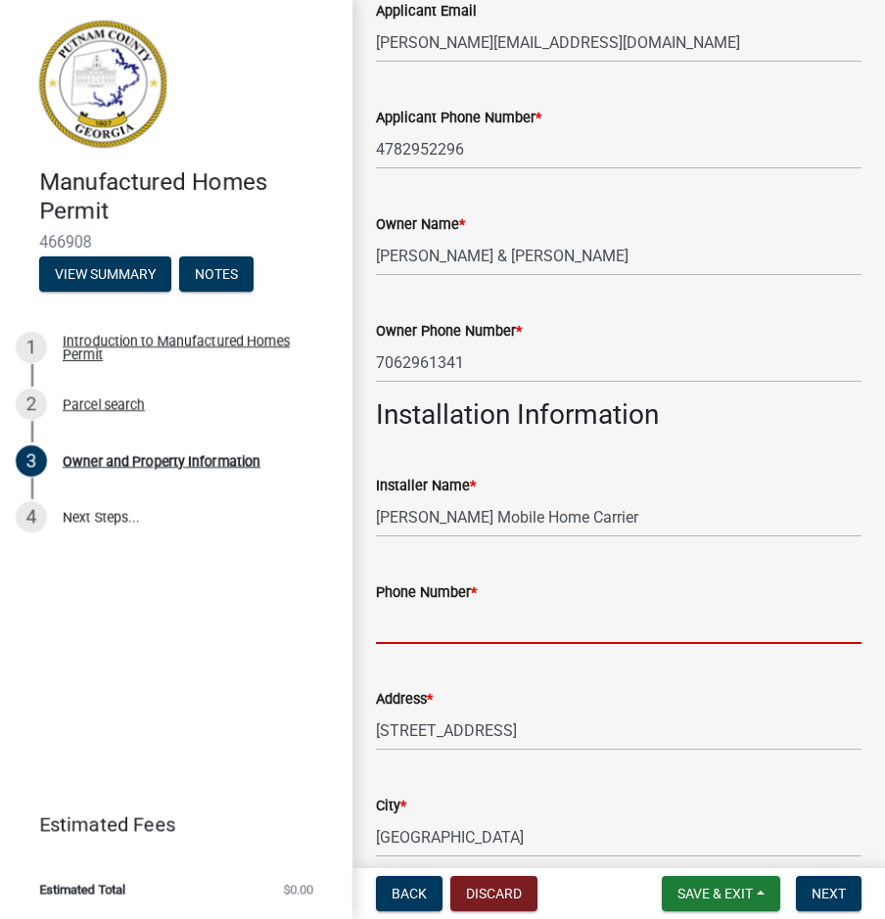
click at [385, 646] on wm-data-entity-input "Phone Number *" at bounding box center [618, 606] width 485 height 107
type input "7064740510"
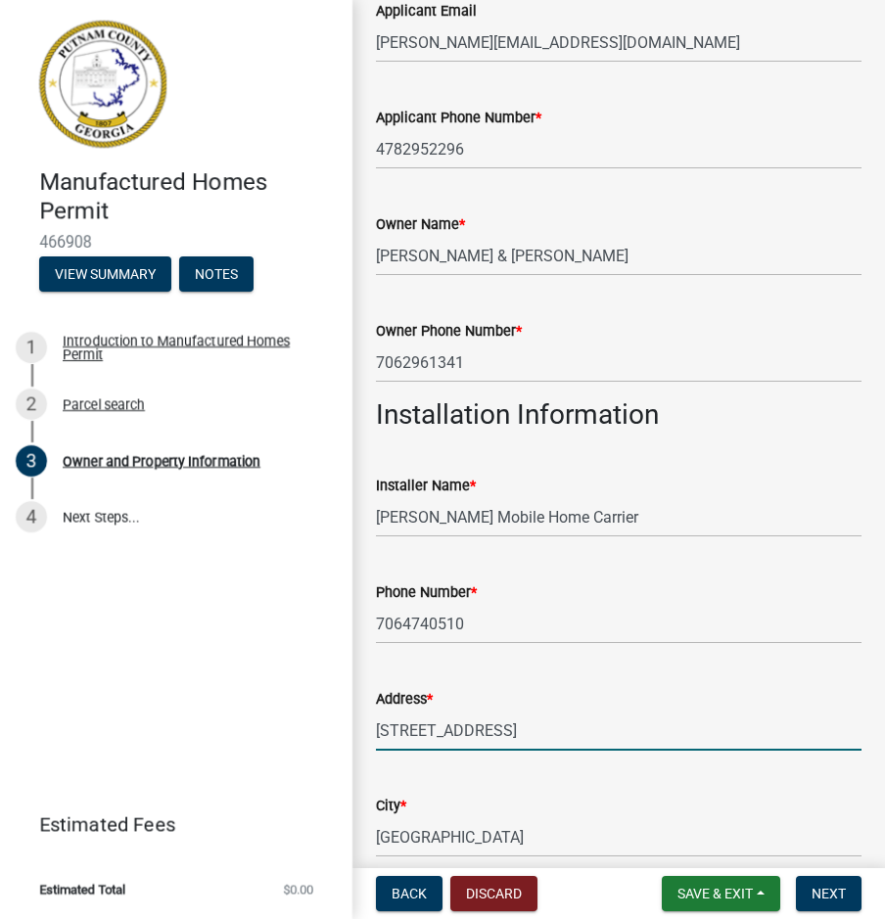
drag, startPoint x: 563, startPoint y: 725, endPoint x: 355, endPoint y: 743, distance: 208.2
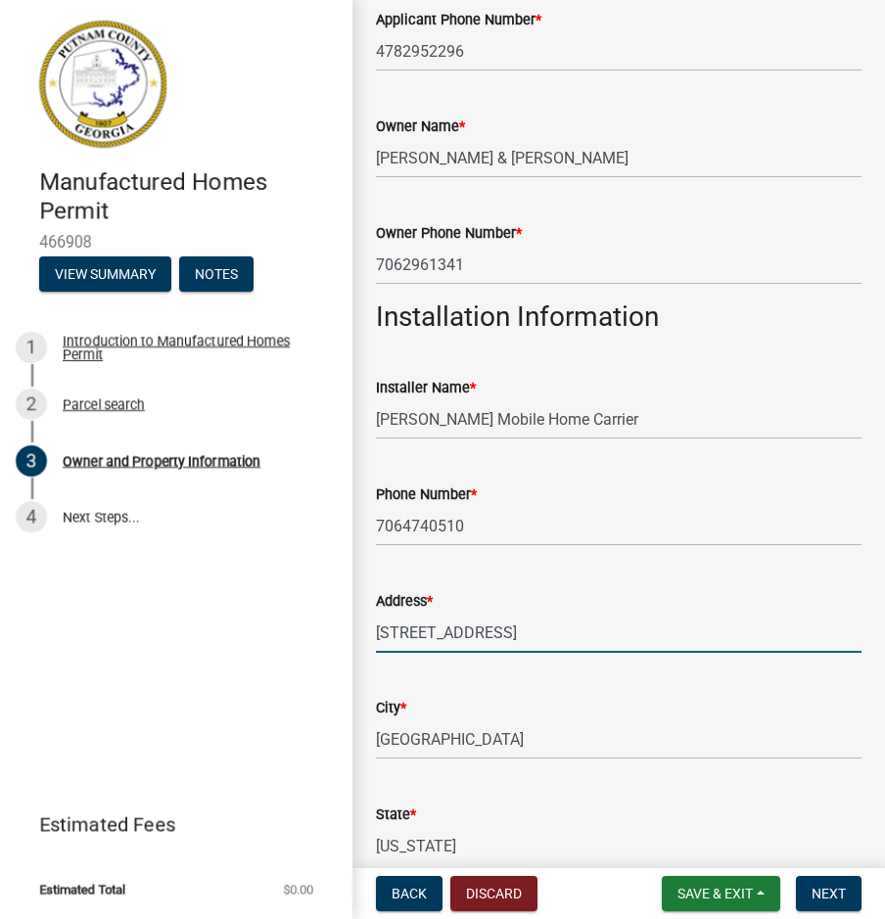
scroll to position [536, 0]
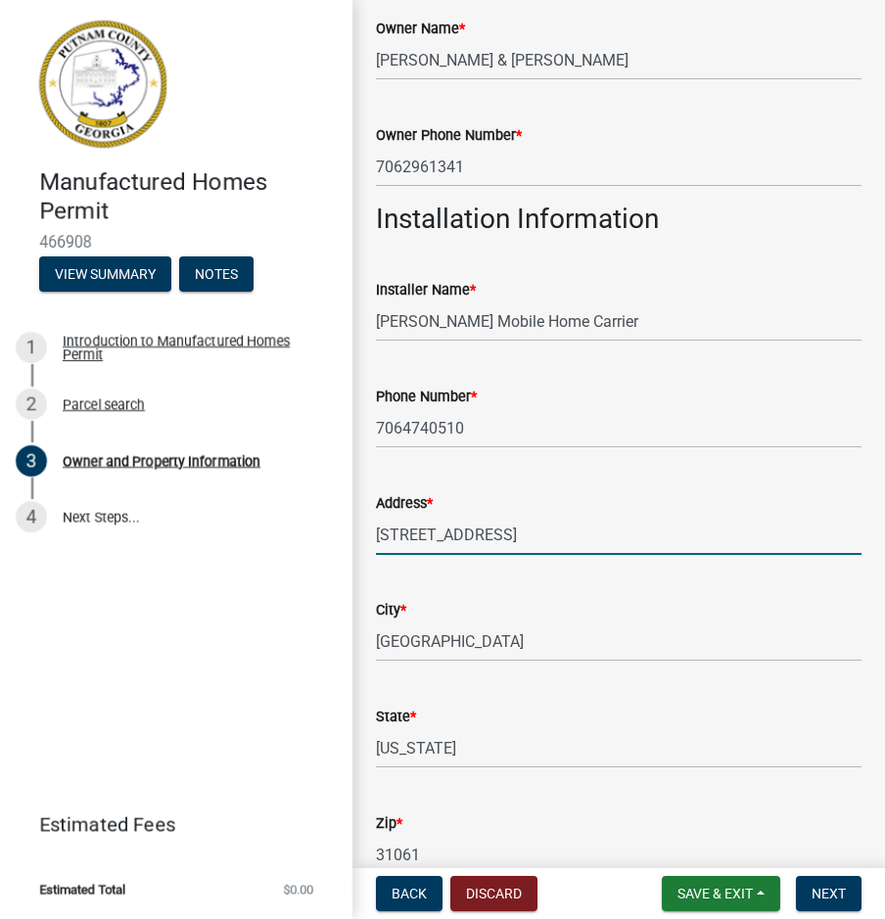
type input "[STREET_ADDRESS]"
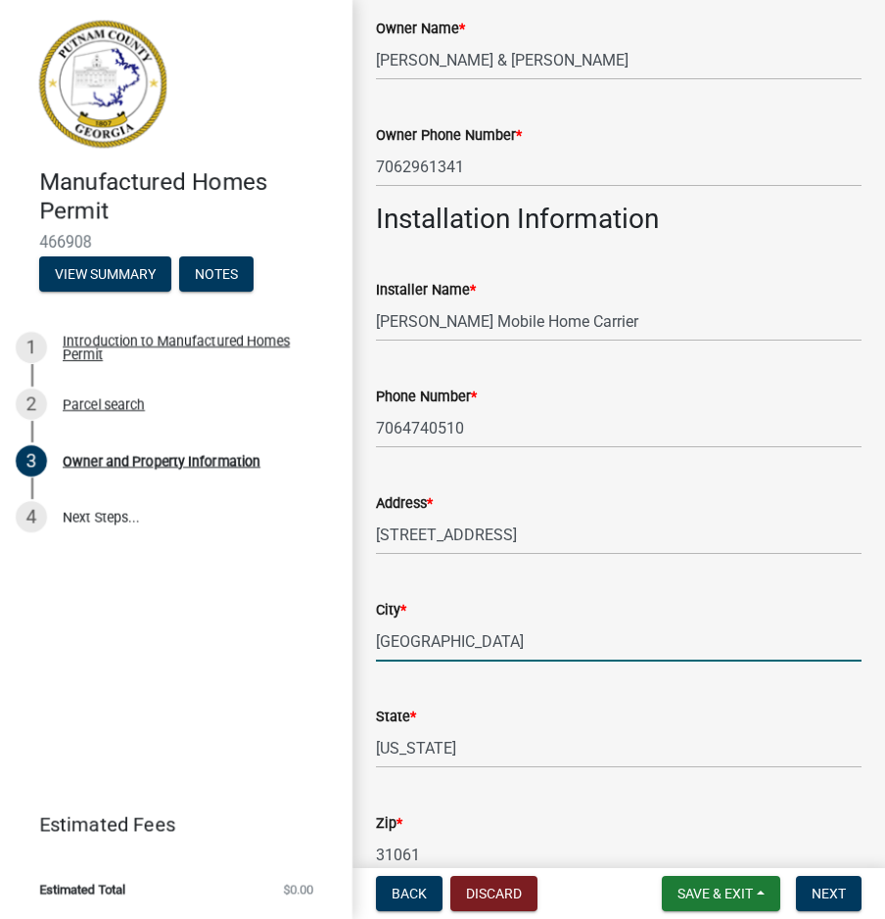
drag, startPoint x: 506, startPoint y: 644, endPoint x: 330, endPoint y: 646, distance: 176.2
click at [330, 646] on div "Manufactured Homes Permit 466908 View Summary Notes 1 Introduction to Manufactu…" at bounding box center [442, 459] width 885 height 919
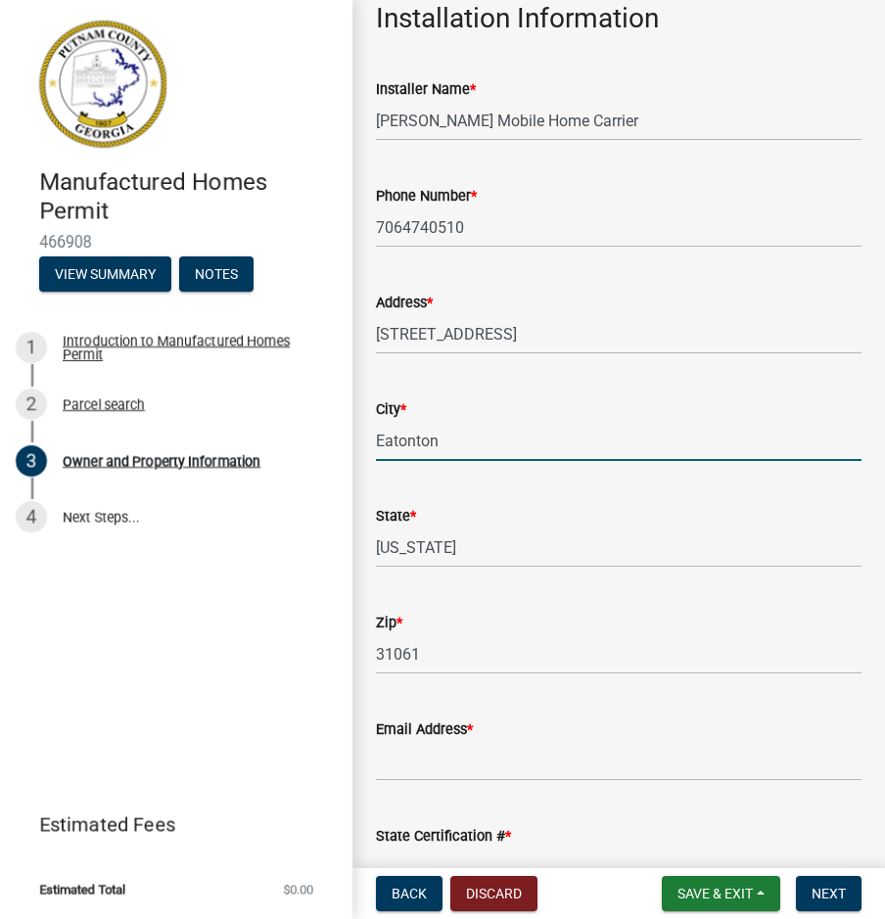
scroll to position [830, 0]
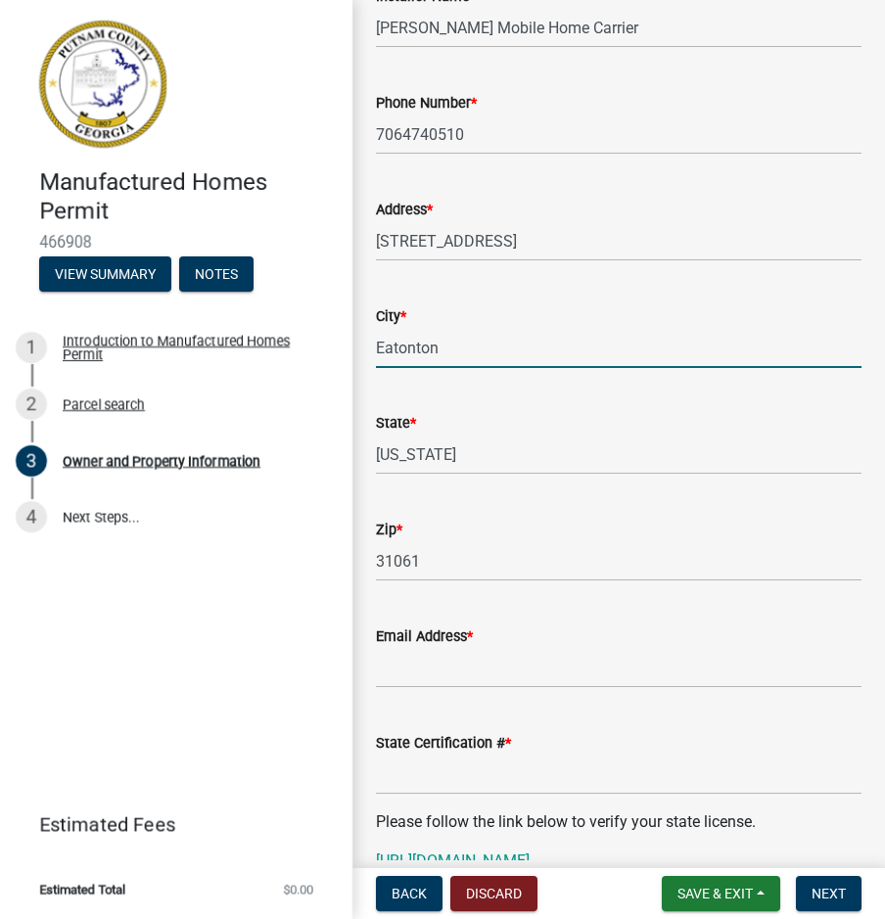
type input "Eatonton"
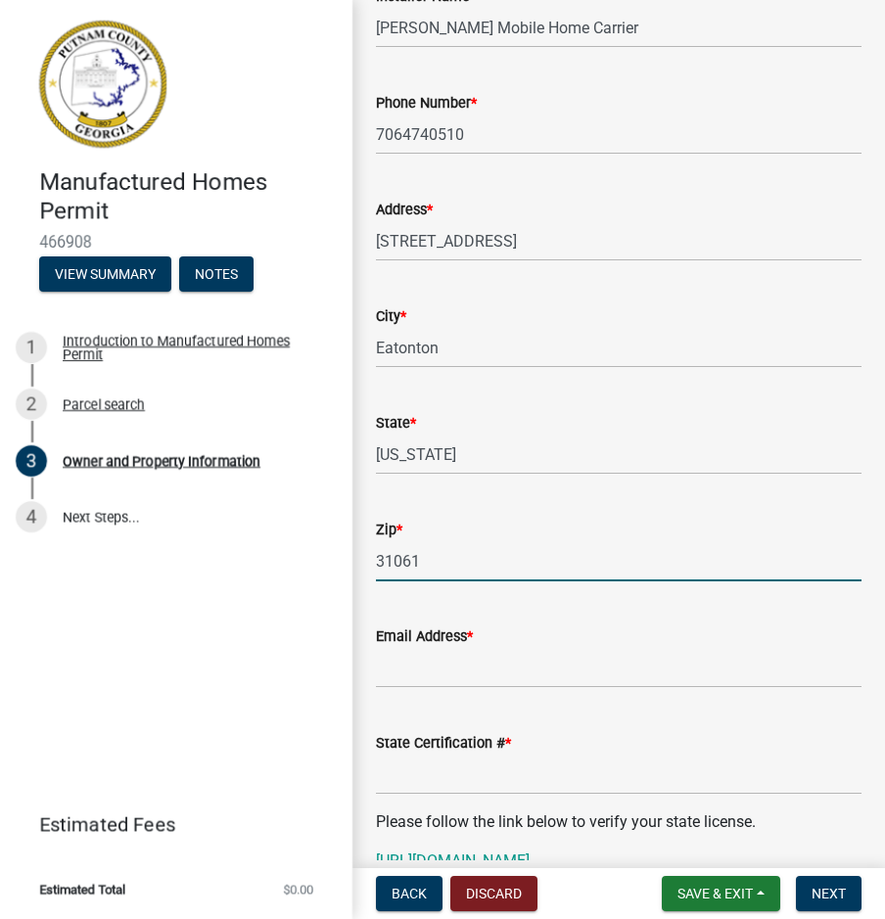
drag, startPoint x: 440, startPoint y: 563, endPoint x: 312, endPoint y: 565, distance: 128.2
click at [312, 565] on div "Manufactured Homes Permit 466908 View Summary Notes 1 Introduction to Manufactu…" at bounding box center [442, 459] width 885 height 919
type input "31024"
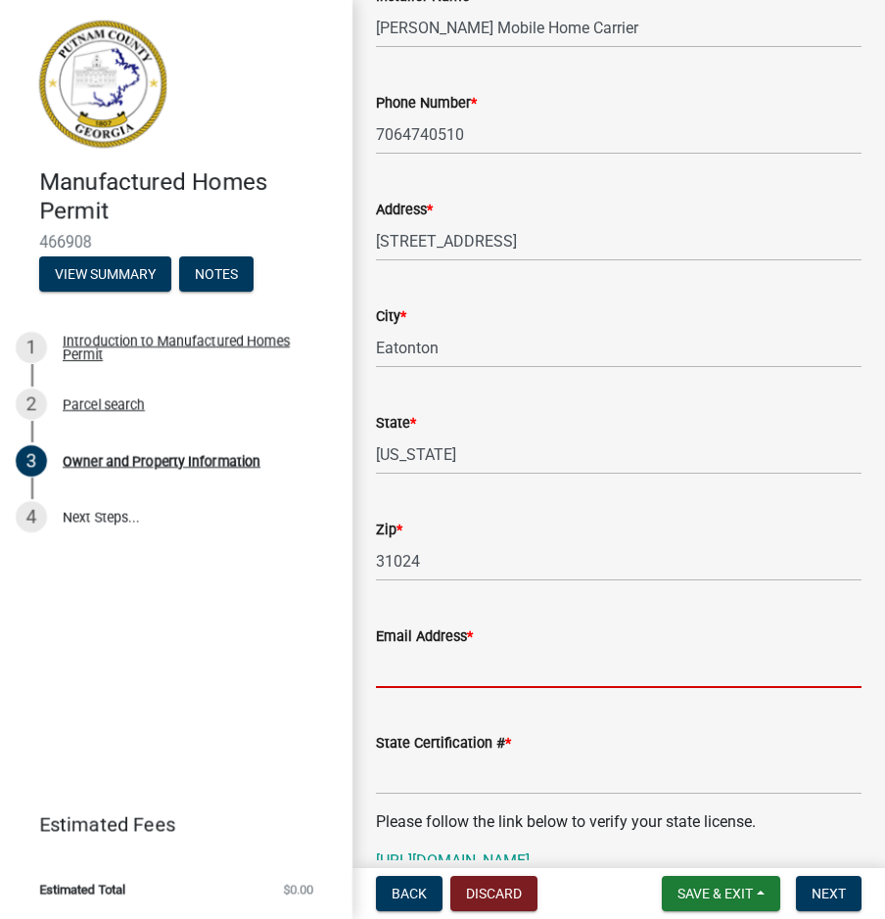
click at [394, 657] on input "Email Address *" at bounding box center [618, 668] width 485 height 40
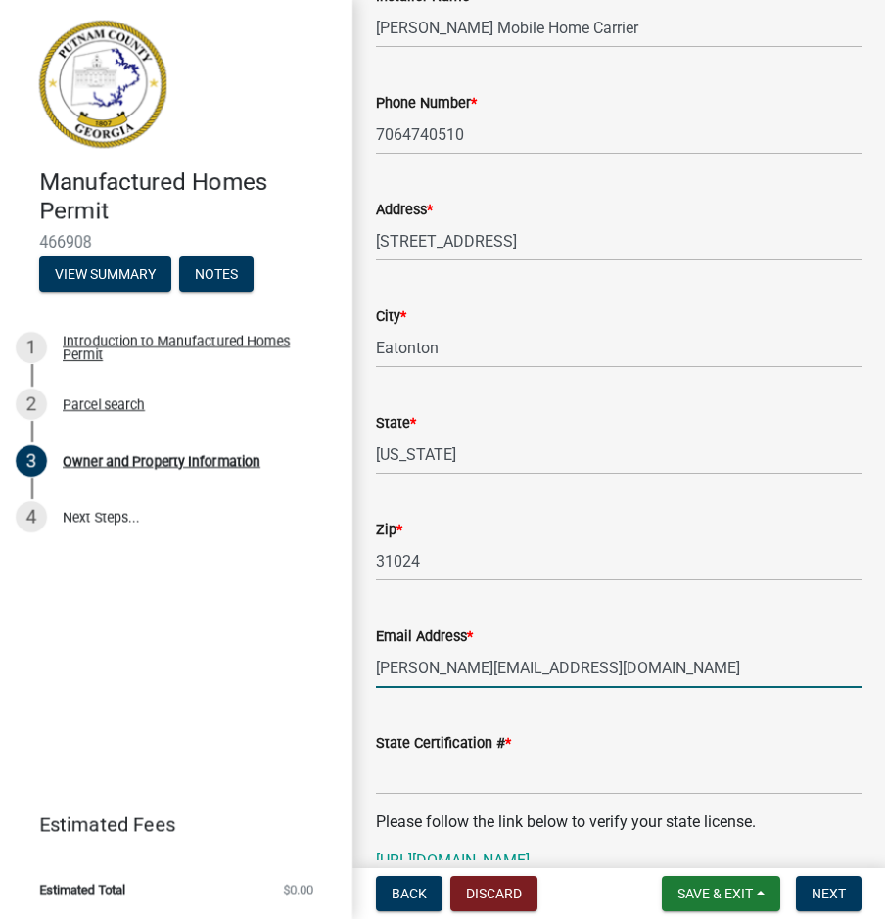
type input "[PERSON_NAME][EMAIL_ADDRESS][DOMAIN_NAME]"
click at [450, 778] on input "State Certification # *" at bounding box center [618, 775] width 485 height 40
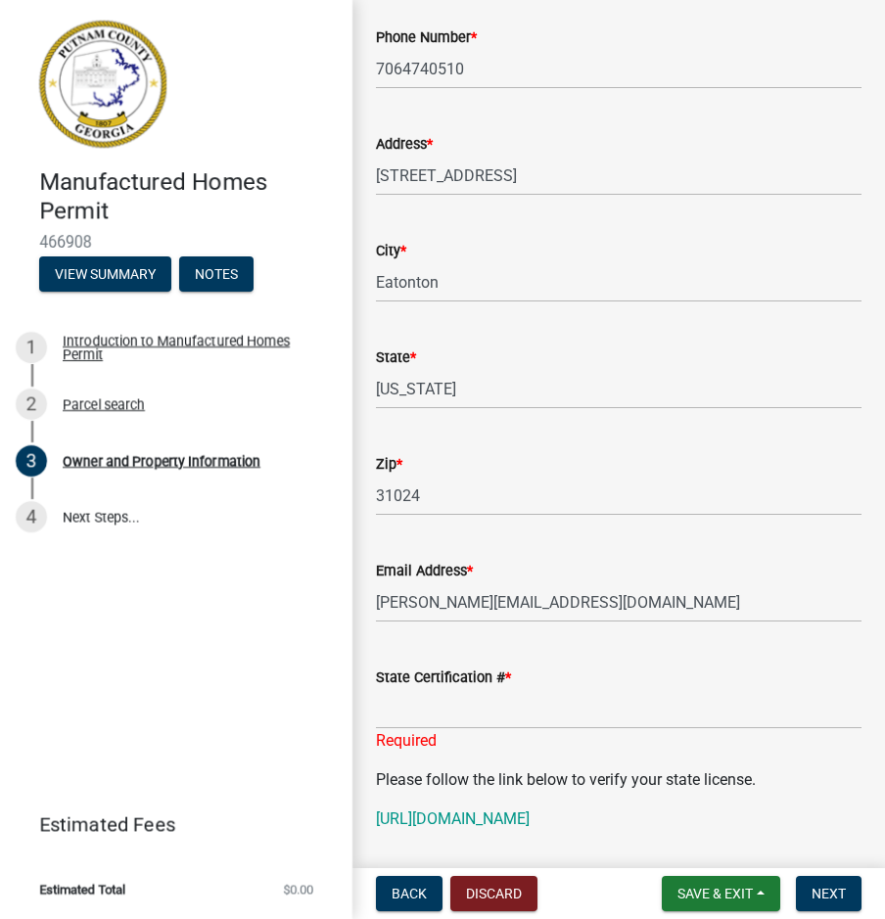
scroll to position [928, 0]
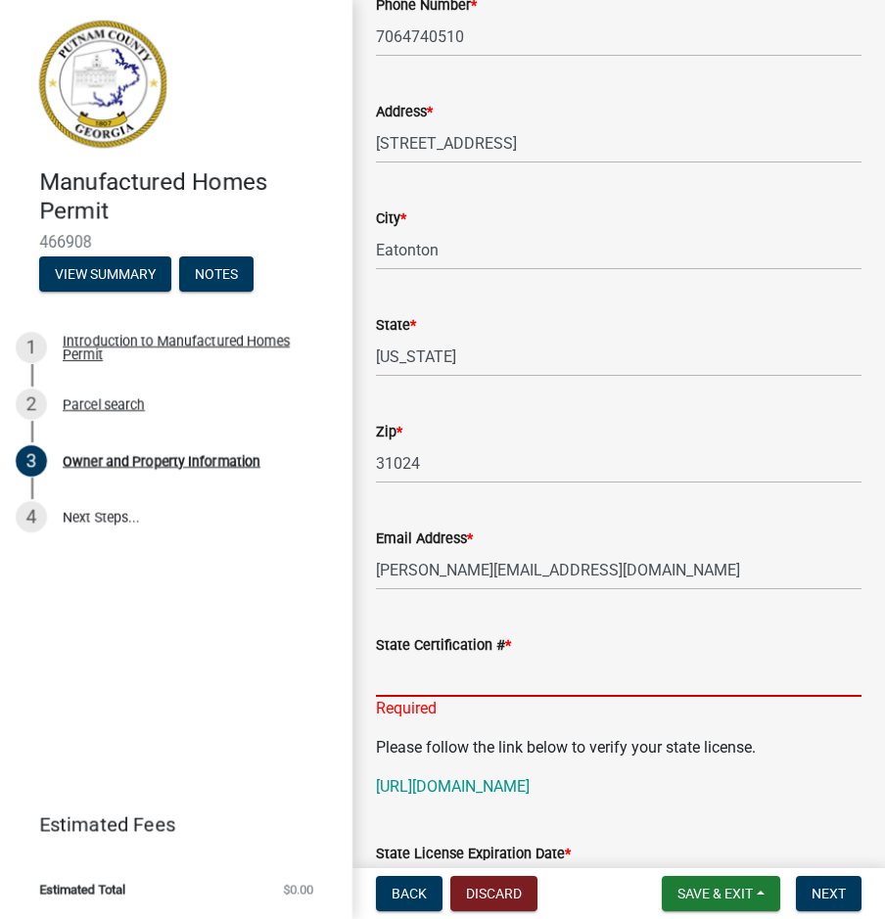
click at [442, 663] on input "State Certification # *" at bounding box center [618, 677] width 485 height 40
paste input "36961"
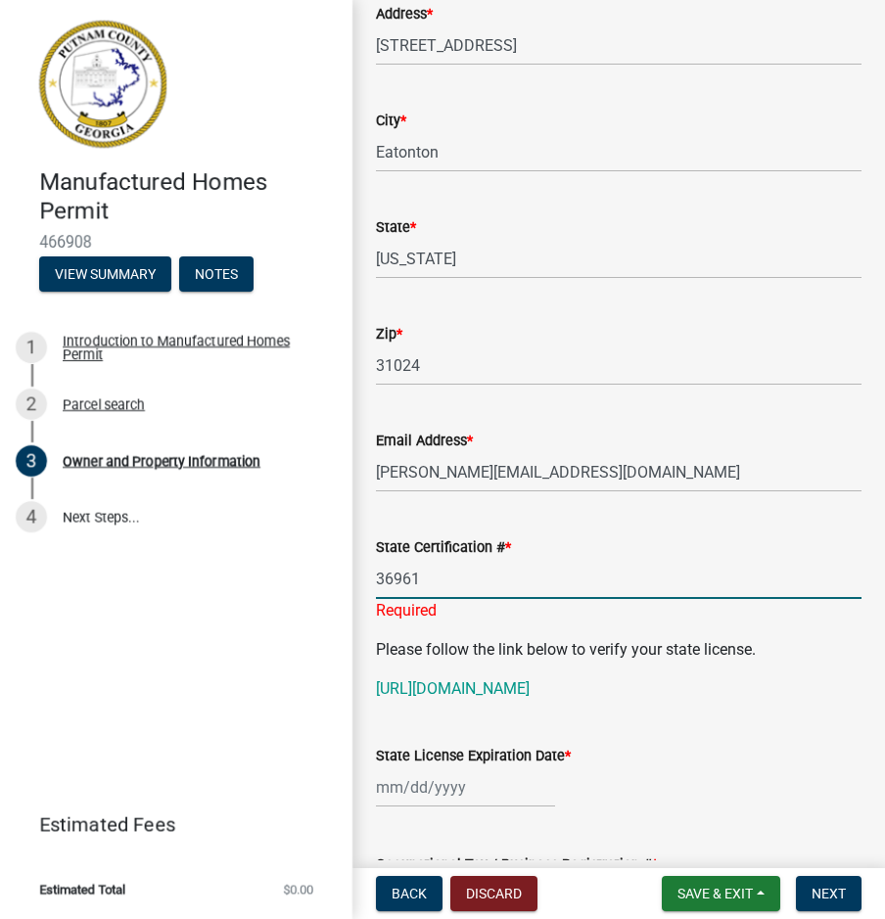
scroll to position [1124, 0]
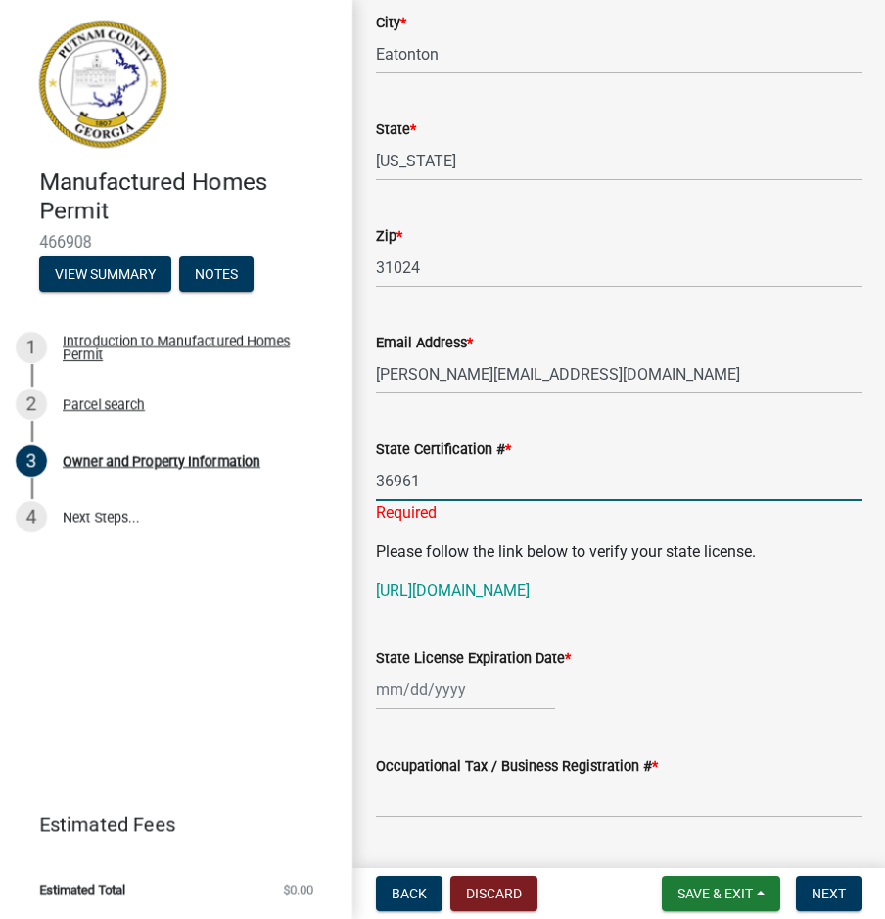
type input "36961"
click at [388, 711] on wm-data-entity-input "State License Expiration Date *" at bounding box center [618, 673] width 485 height 109
select select "8"
select select "2025"
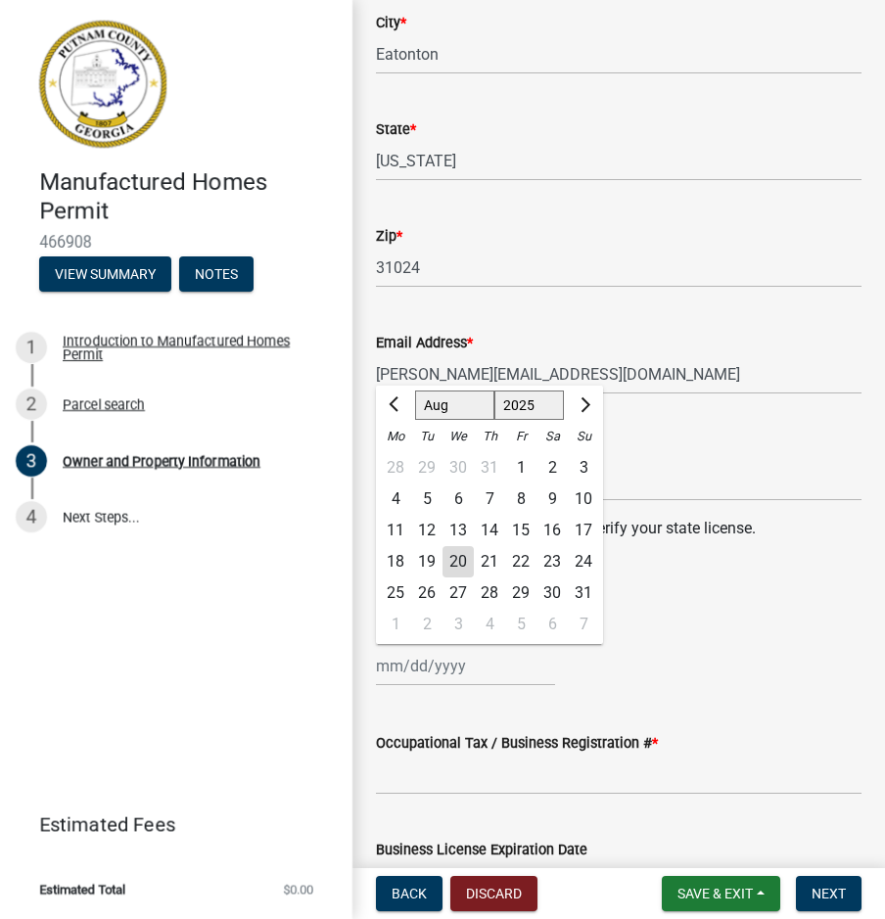
click at [675, 675] on div "[PERSON_NAME] Feb Mar Apr [PERSON_NAME][DATE] Oct Nov [DATE] 1526 1527 1528 152…" at bounding box center [618, 666] width 485 height 40
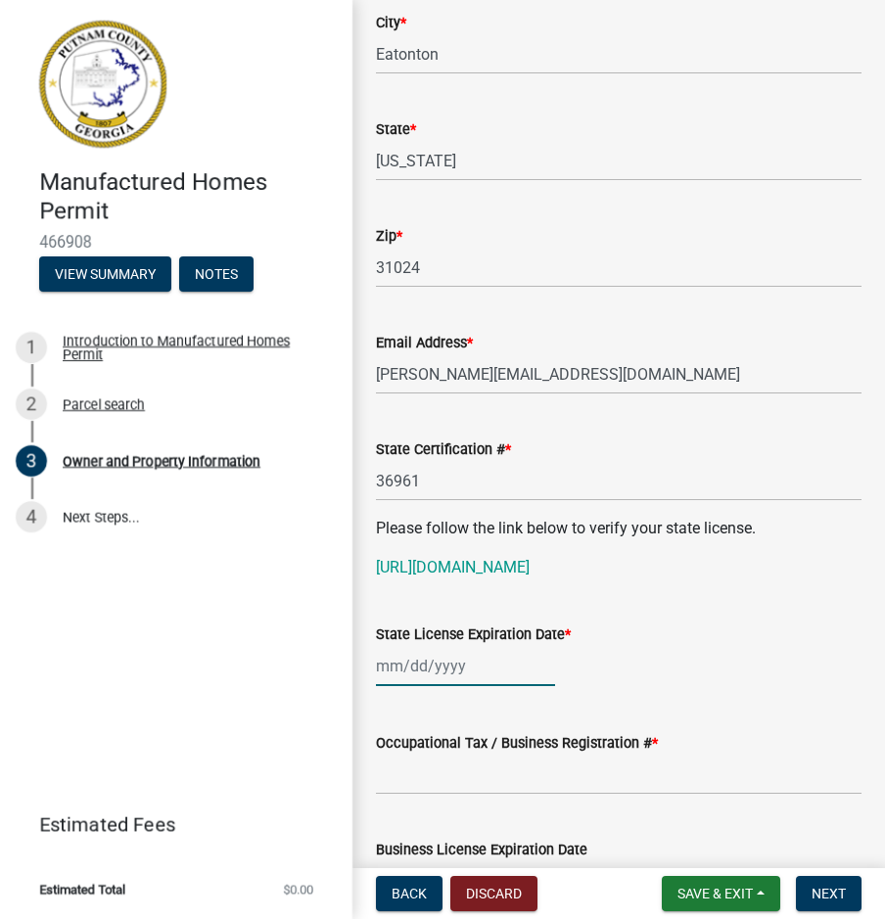
click at [383, 686] on div at bounding box center [465, 666] width 179 height 40
select select "8"
select select "2025"
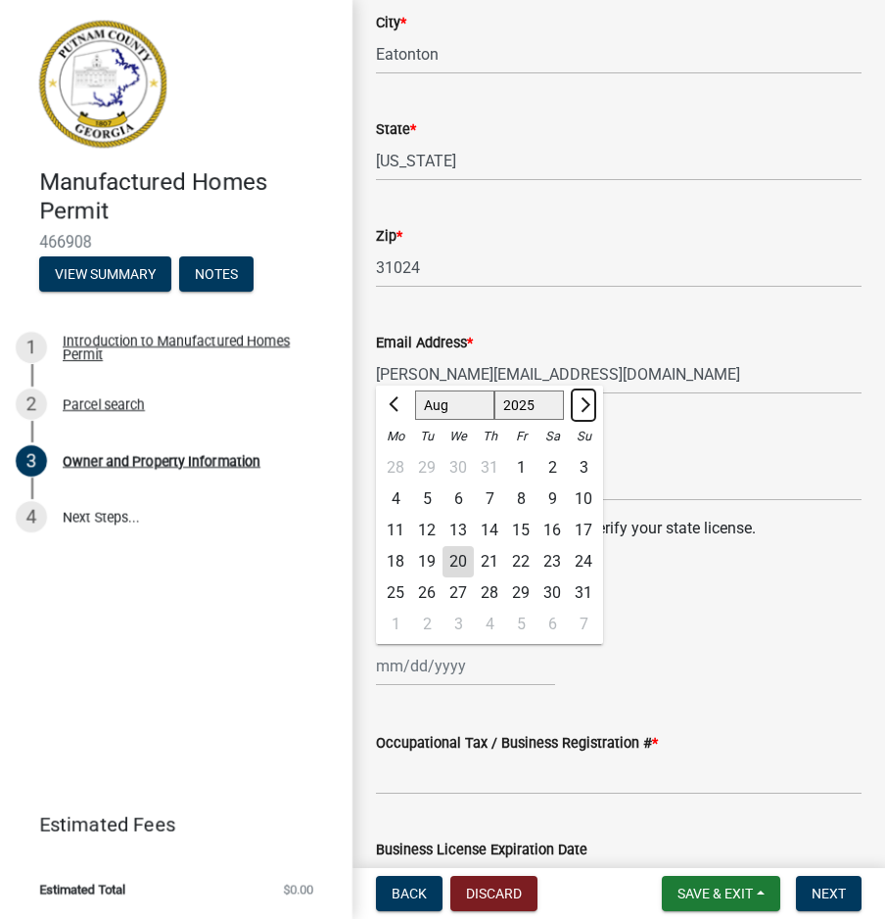
click at [579, 412] on span "Next month" at bounding box center [582, 404] width 15 height 15
select select "12"
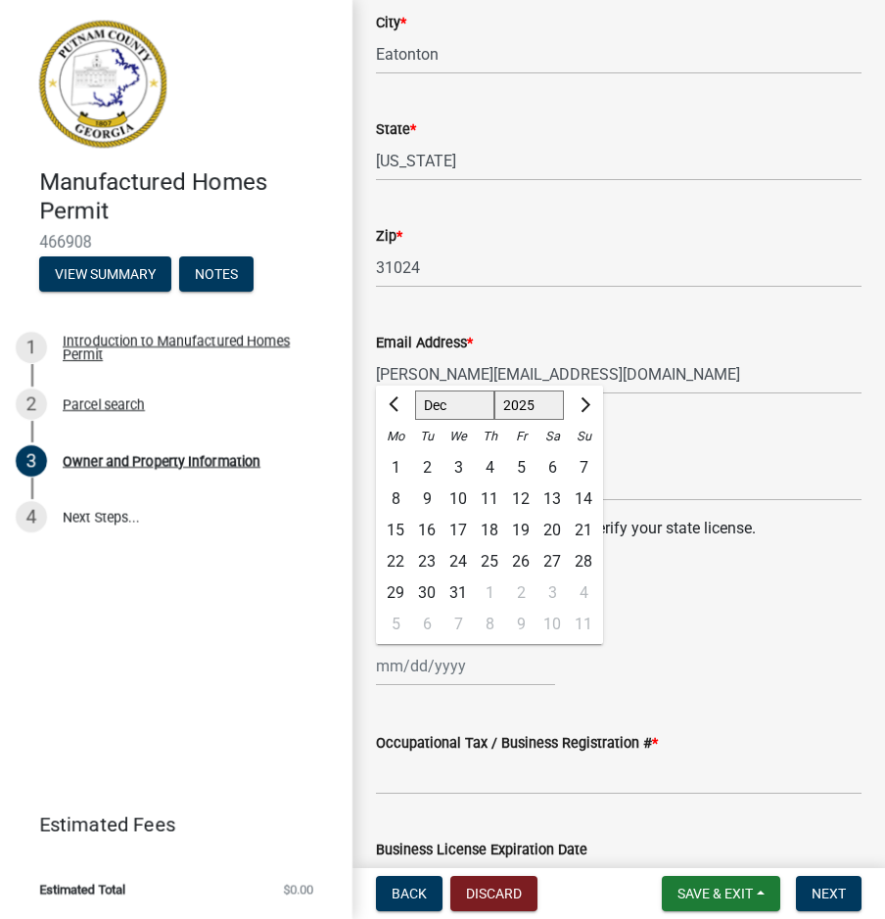
click at [453, 609] on div "31" at bounding box center [457, 592] width 31 height 31
type input "[DATE]"
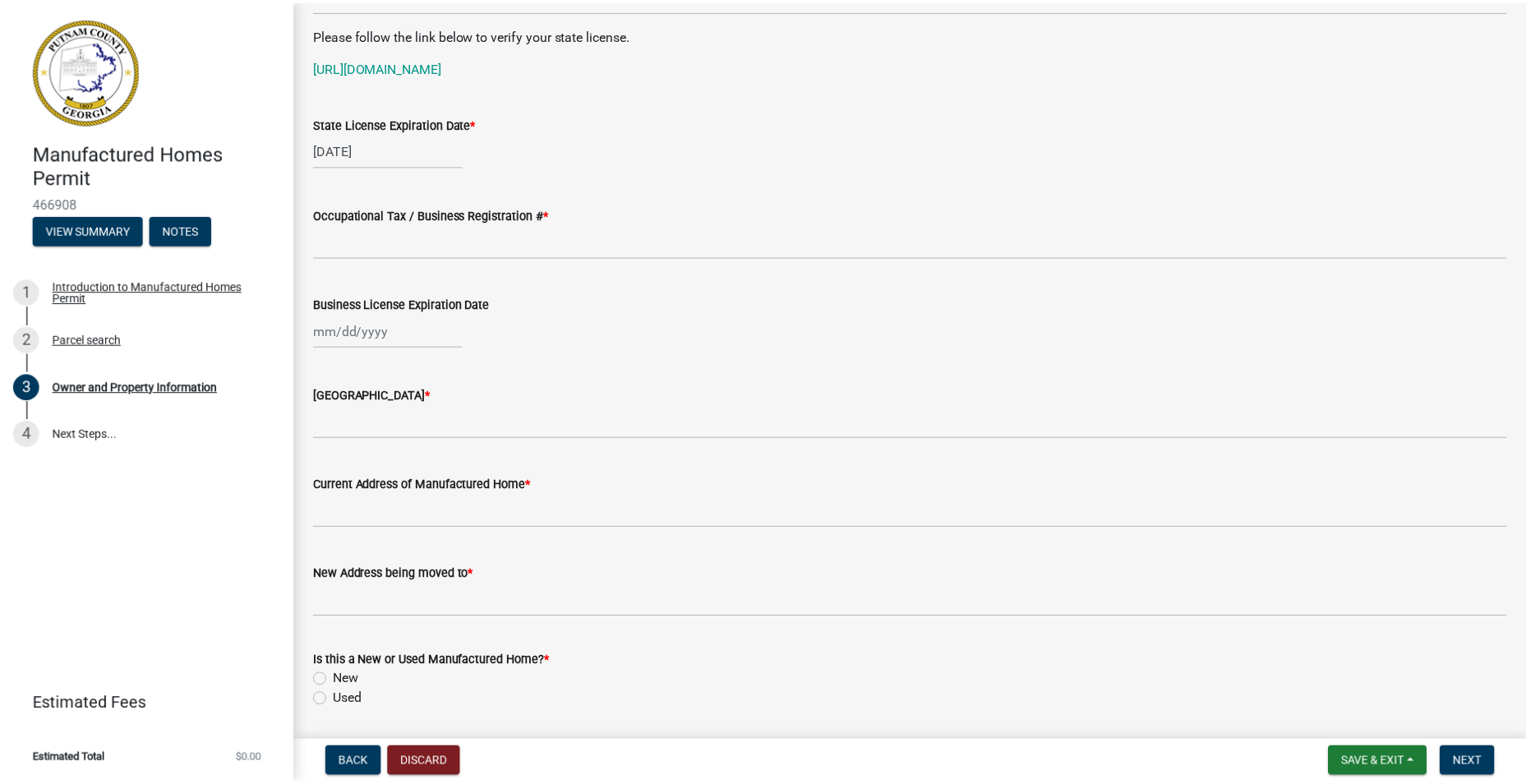
scroll to position [1315, 0]
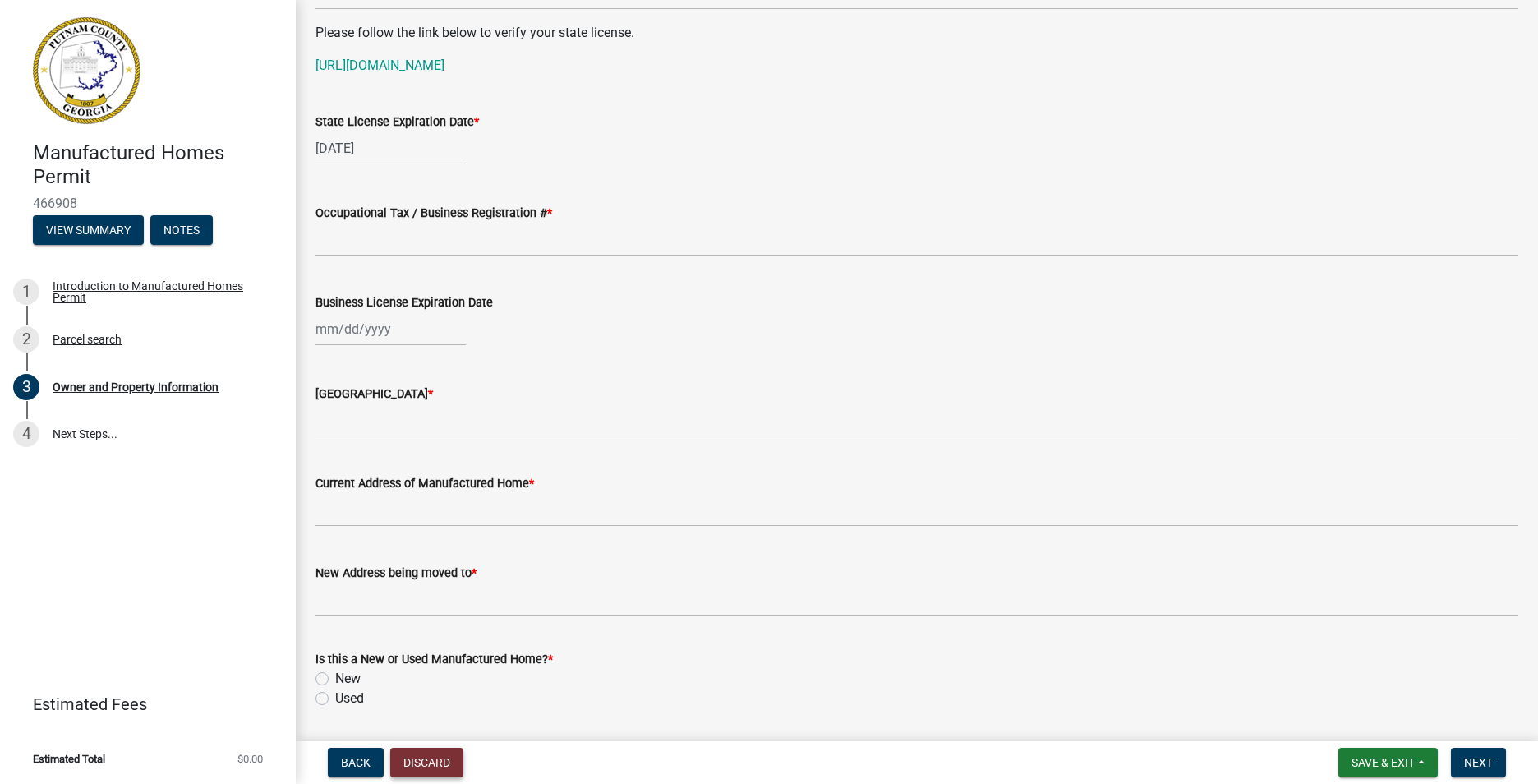
click at [442, 764] on button "Discard" at bounding box center [426, 762] width 73 height 29
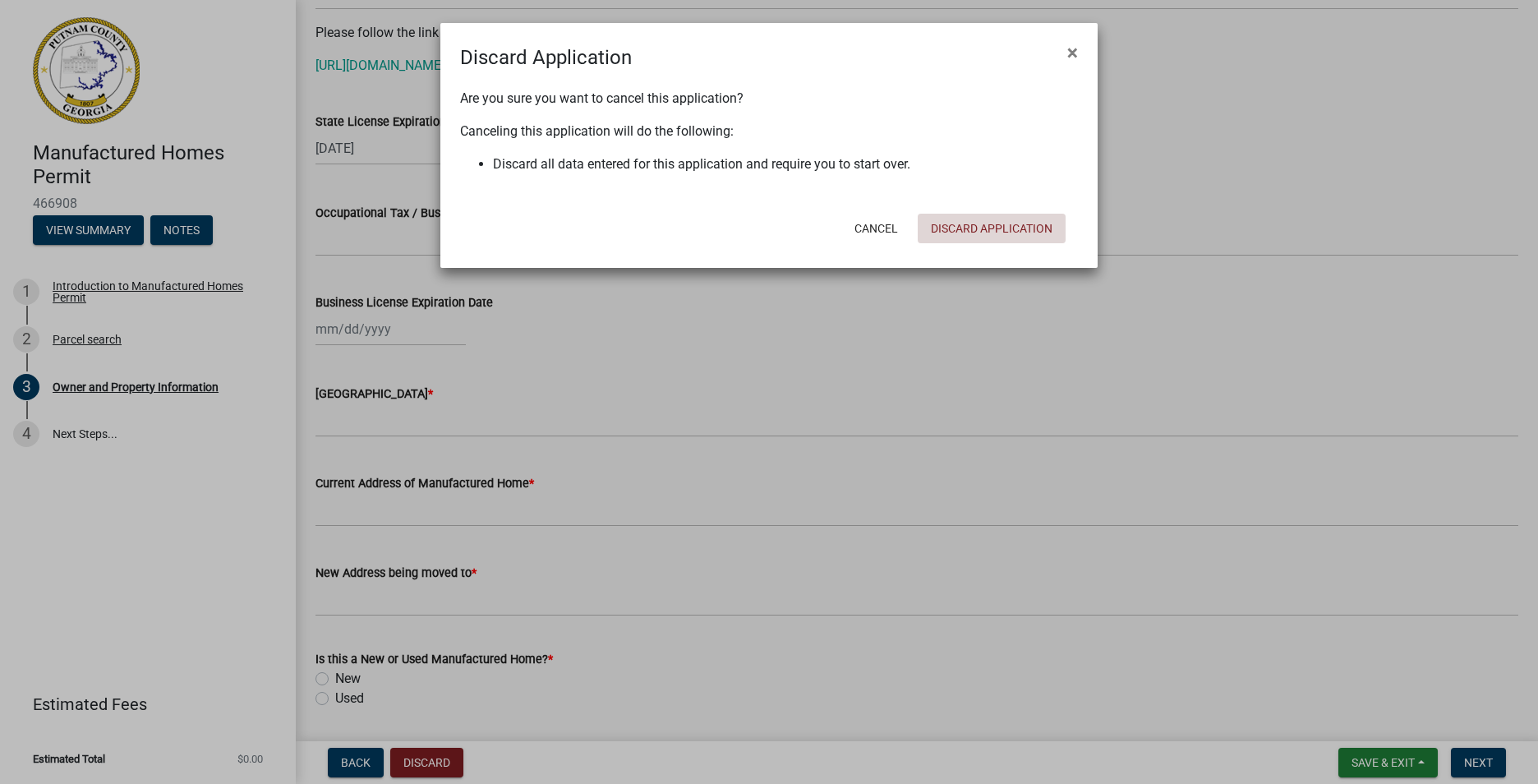
click at [997, 223] on button "Discard Application" at bounding box center [991, 227] width 148 height 29
